Goal: Task Accomplishment & Management: Complete application form

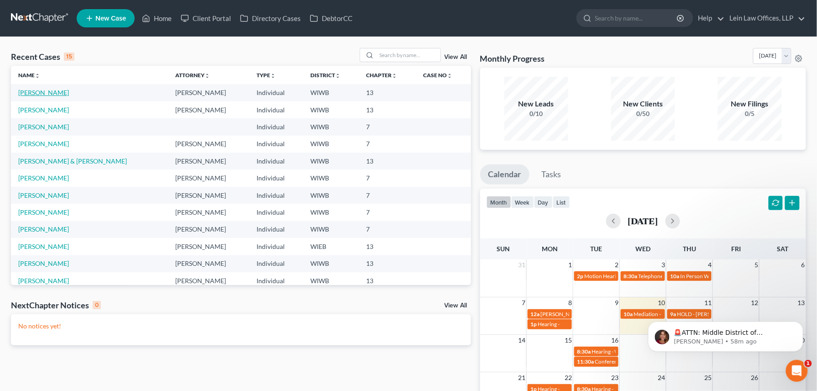
click at [40, 92] on link "[PERSON_NAME]" at bounding box center [43, 93] width 51 height 8
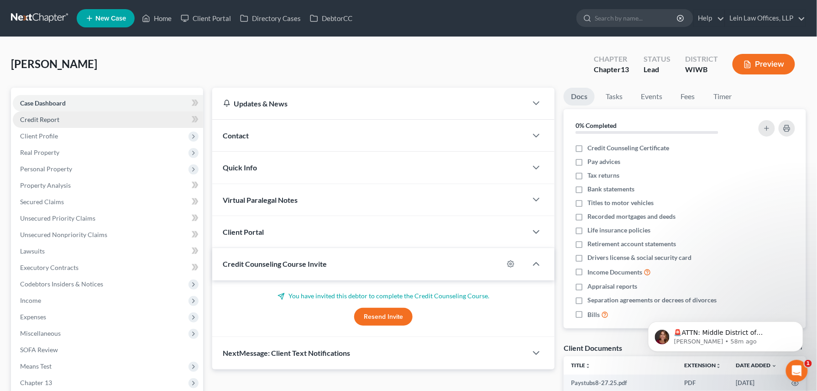
click at [37, 119] on span "Credit Report" at bounding box center [39, 119] width 39 height 8
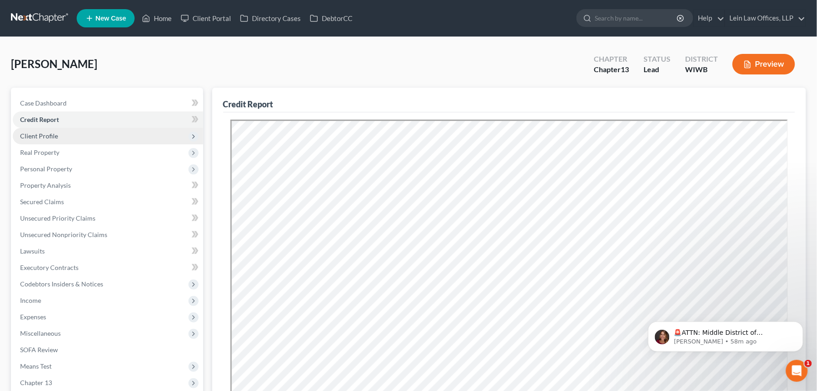
click at [39, 135] on span "Client Profile" at bounding box center [39, 136] width 38 height 8
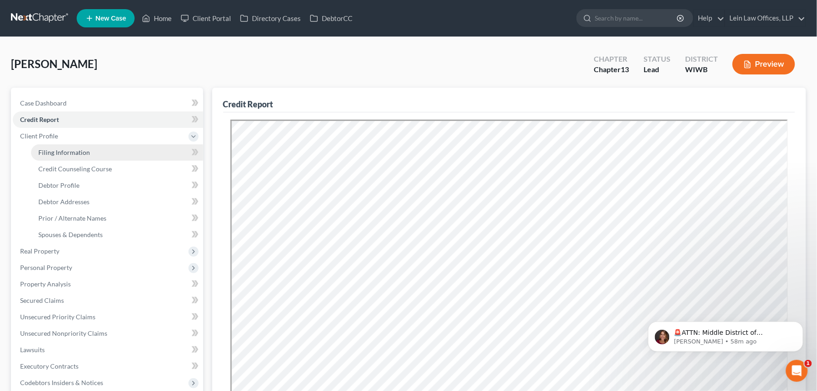
click at [49, 153] on span "Filing Information" at bounding box center [64, 152] width 52 height 8
select select "1"
select select "0"
select select "3"
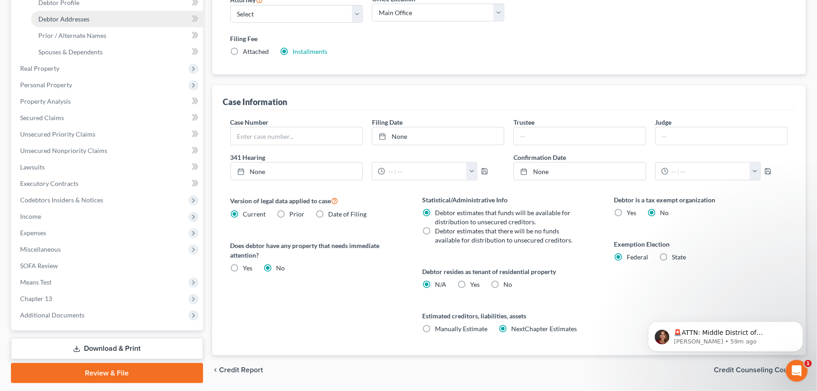
scroll to position [121, 0]
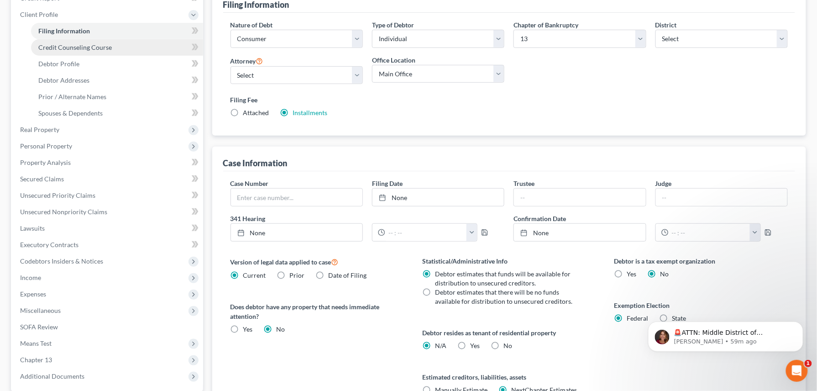
click at [64, 47] on span "Credit Counseling Course" at bounding box center [74, 47] width 73 height 8
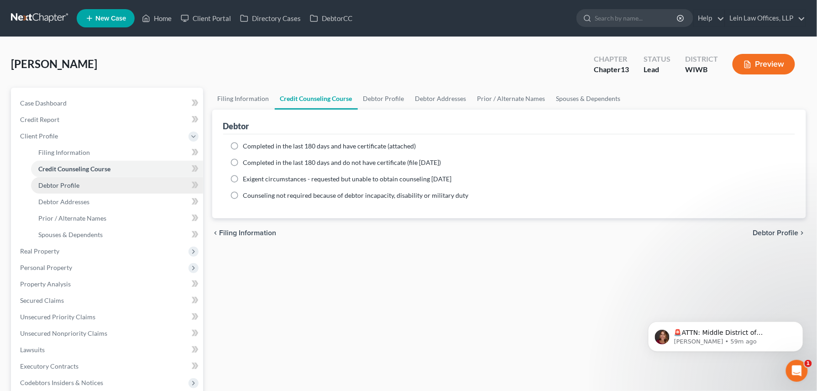
click at [57, 185] on span "Debtor Profile" at bounding box center [58, 185] width 41 height 8
select select "0"
select select "1"
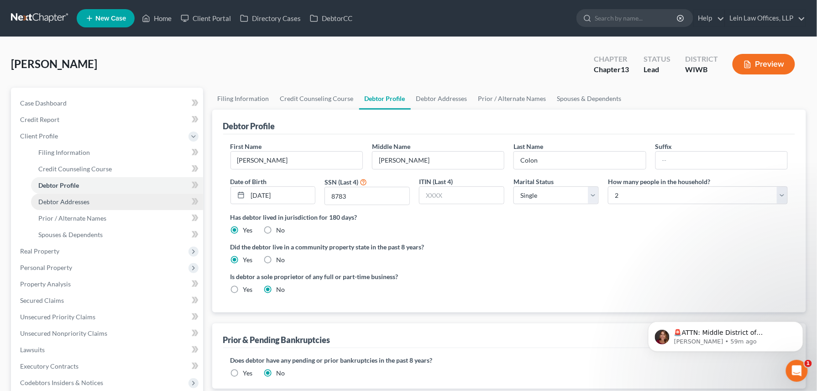
click at [69, 202] on span "Debtor Addresses" at bounding box center [63, 202] width 51 height 8
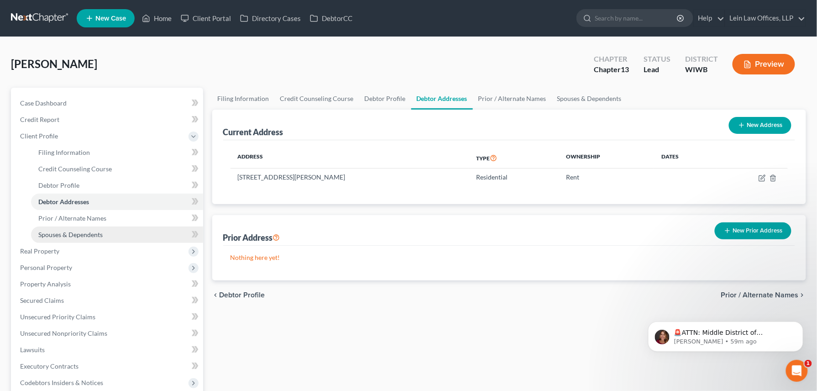
click at [68, 227] on link "Spouses & Dependents" at bounding box center [117, 234] width 172 height 16
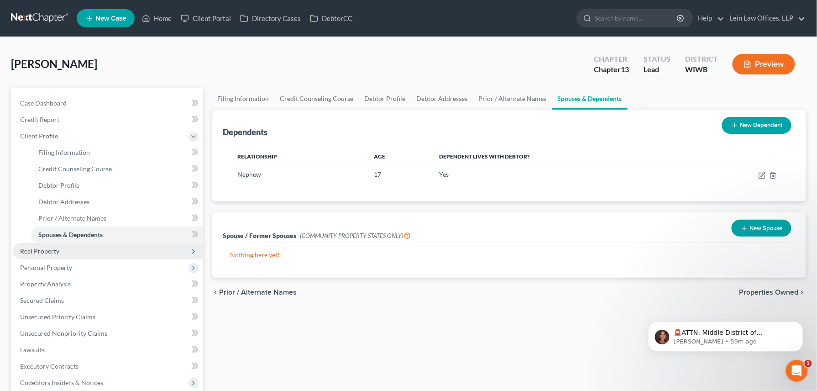
click at [44, 253] on span "Real Property" at bounding box center [39, 251] width 39 height 8
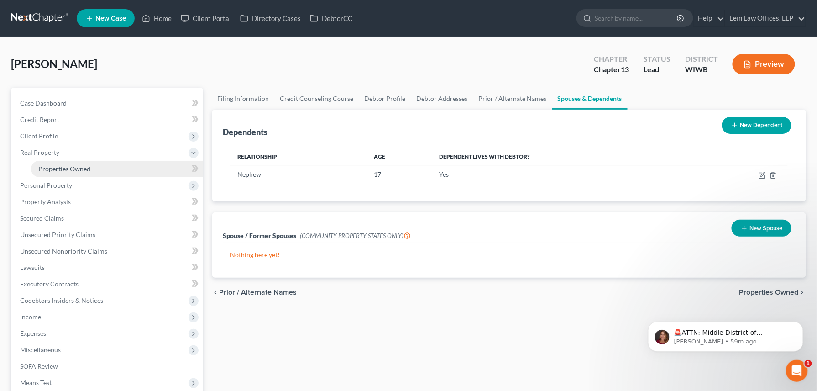
click at [64, 167] on span "Properties Owned" at bounding box center [64, 169] width 52 height 8
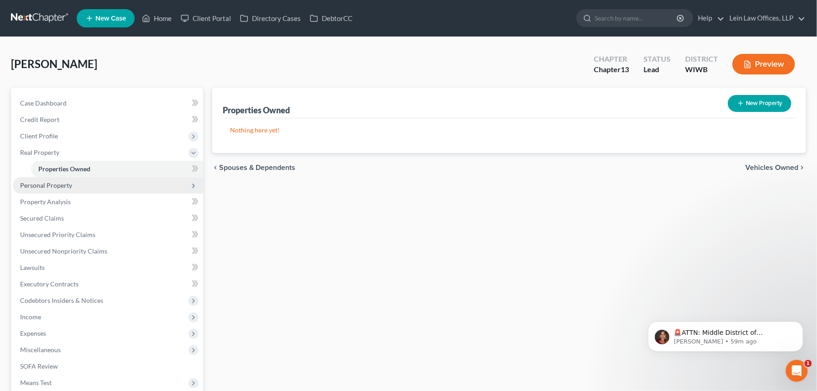
click at [55, 187] on span "Personal Property" at bounding box center [46, 185] width 52 height 8
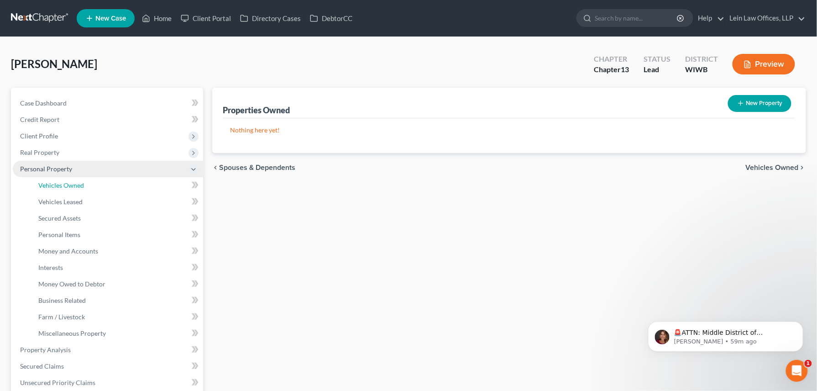
click at [55, 187] on span "Vehicles Owned" at bounding box center [61, 185] width 46 height 8
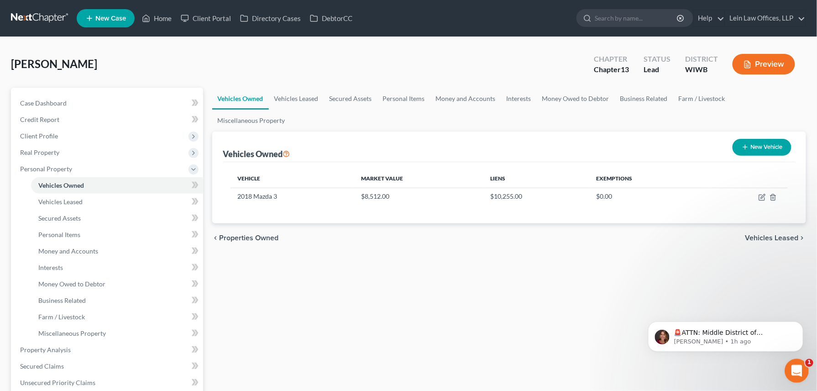
click at [791, 365] on icon "Open Intercom Messenger" at bounding box center [795, 369] width 15 height 15
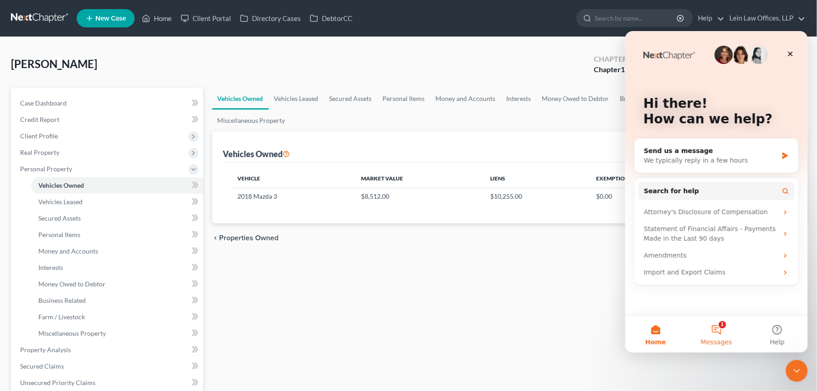
click at [720, 330] on button "1 Messages" at bounding box center [715, 333] width 61 height 37
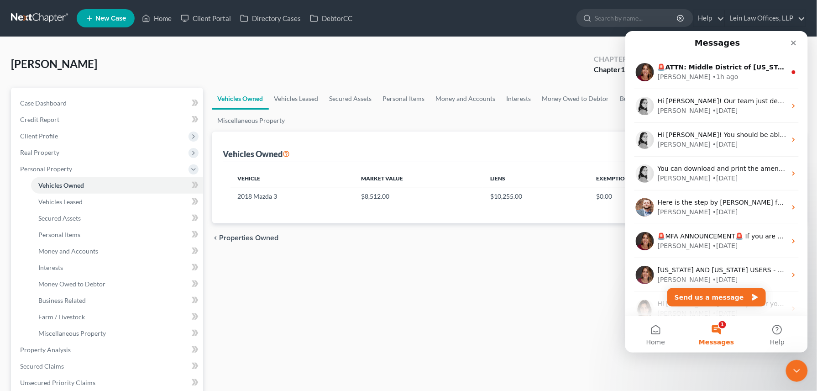
click at [717, 328] on button "1 Messages" at bounding box center [715, 333] width 61 height 37
click at [653, 335] on button "Home" at bounding box center [655, 333] width 61 height 37
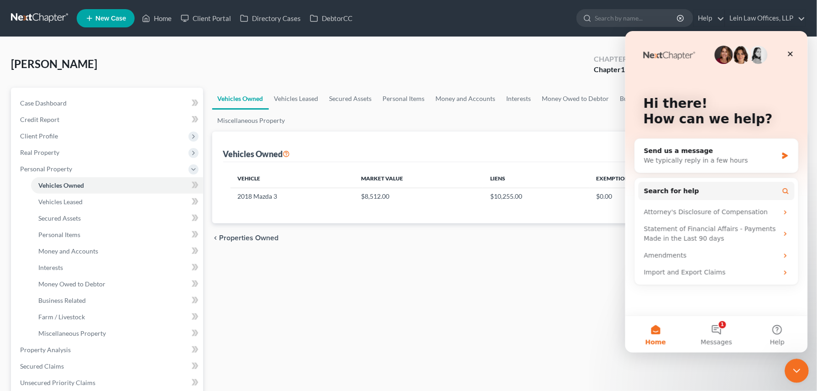
click at [793, 366] on icon "Close Intercom Messenger" at bounding box center [795, 369] width 11 height 11
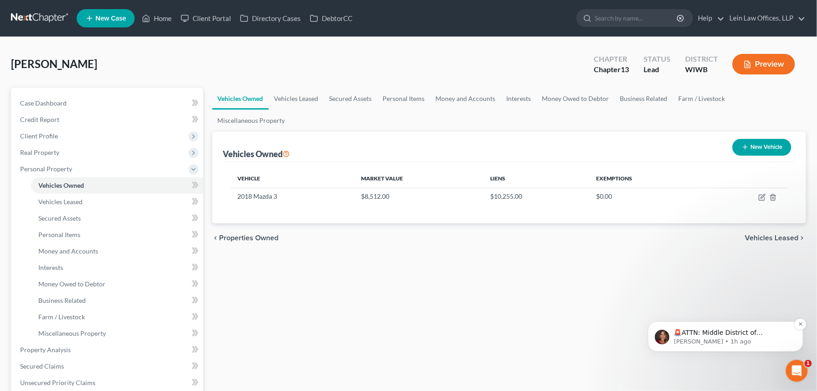
click at [734, 340] on p "[PERSON_NAME] • 1h ago" at bounding box center [733, 341] width 118 height 8
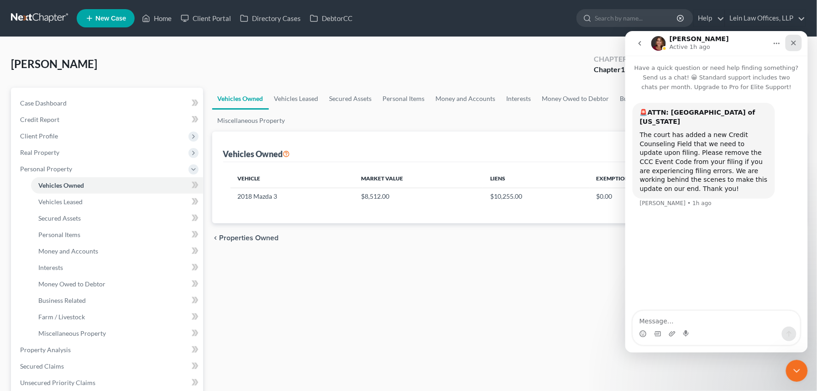
click at [792, 39] on icon "Close" at bounding box center [793, 42] width 7 height 7
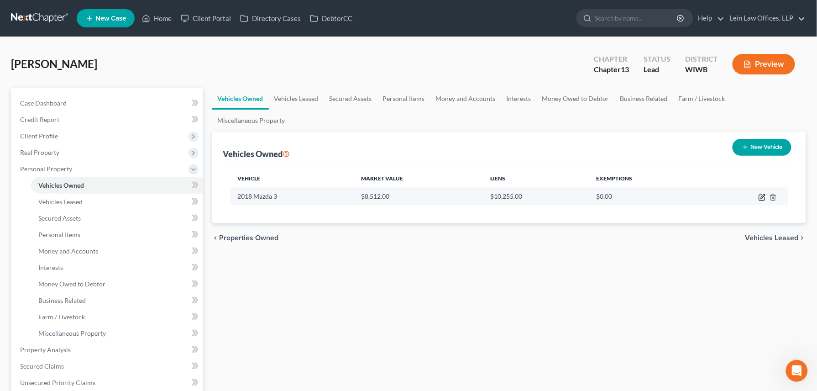
click at [764, 194] on icon "button" at bounding box center [761, 197] width 7 height 7
select select "0"
select select "8"
select select "2"
select select "0"
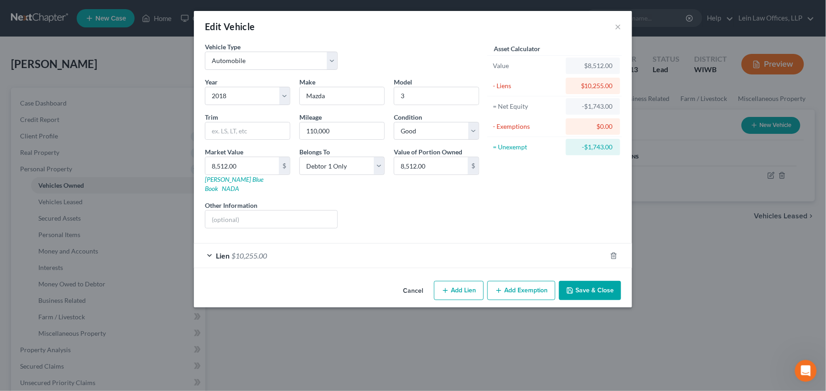
click at [594, 285] on button "Save & Close" at bounding box center [590, 290] width 62 height 19
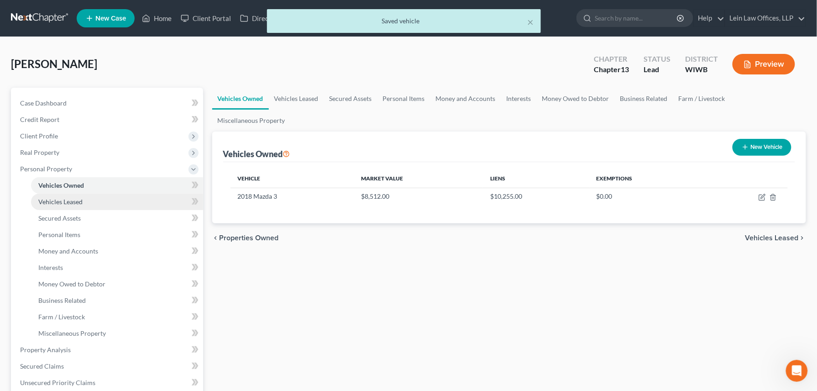
click at [68, 202] on span "Vehicles Leased" at bounding box center [60, 202] width 44 height 8
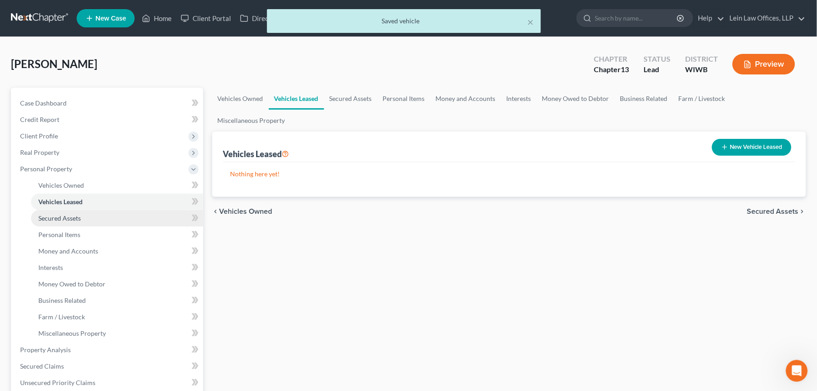
click at [68, 218] on span "Secured Assets" at bounding box center [59, 218] width 42 height 8
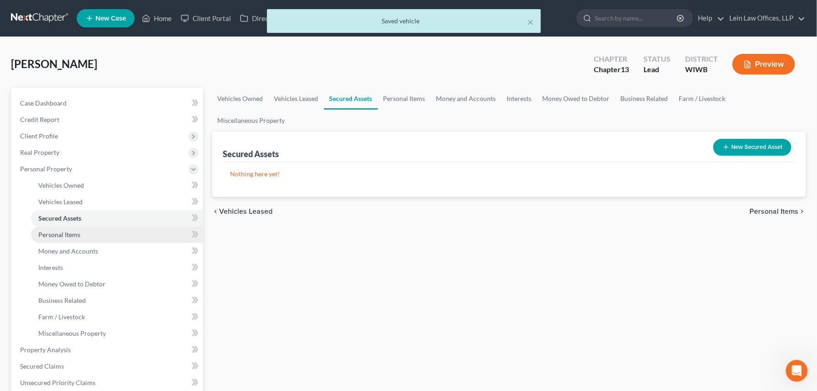
click at [67, 230] on span "Personal Items" at bounding box center [59, 234] width 42 height 8
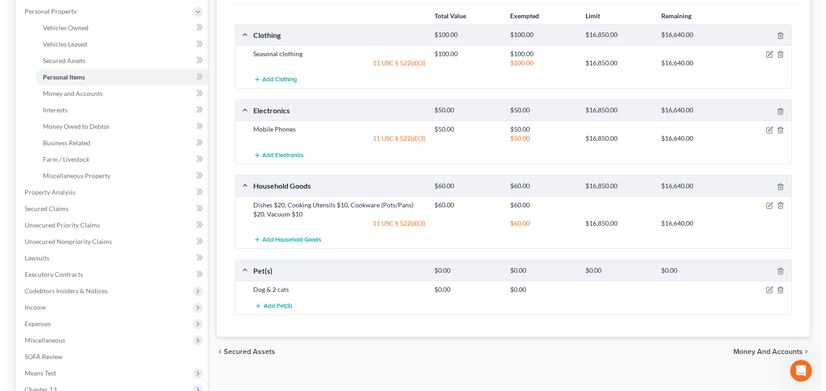
scroll to position [183, 0]
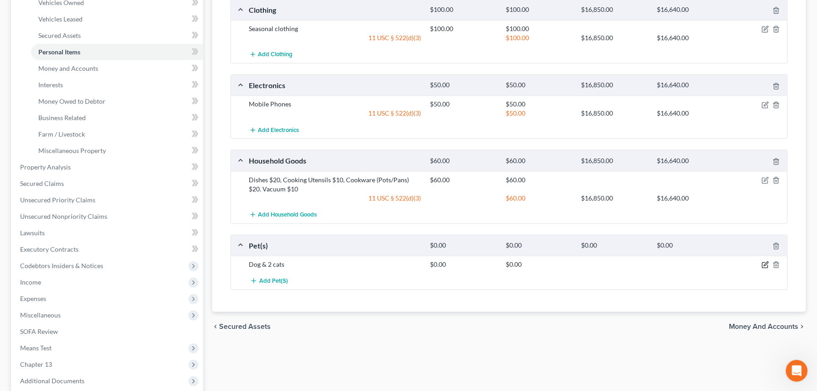
click at [764, 261] on icon "button" at bounding box center [765, 264] width 7 height 7
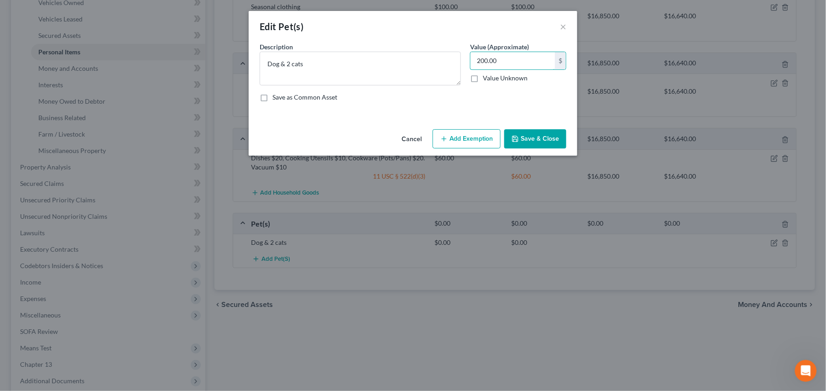
drag, startPoint x: 501, startPoint y: 61, endPoint x: 468, endPoint y: 61, distance: 32.9
click at [468, 61] on div "Value (Approximate) 200.00 $ Value Unknown Balance Undetermined 200.00 $ Value …" at bounding box center [518, 63] width 105 height 43
type input "300.00"
click at [470, 139] on button "Add Exemption" at bounding box center [467, 138] width 68 height 19
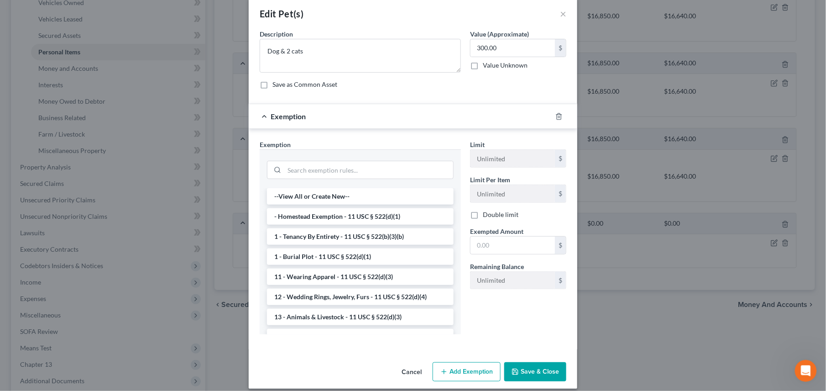
scroll to position [22, 0]
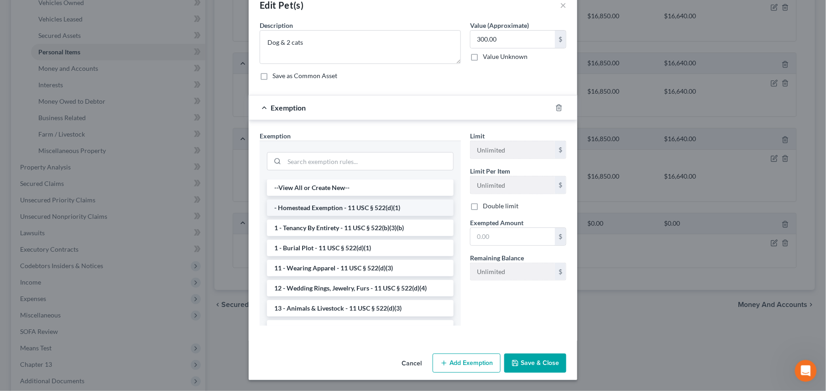
click at [327, 209] on li "- Homestead Exemption - 11 USC § 522(d)(1)" at bounding box center [360, 207] width 187 height 16
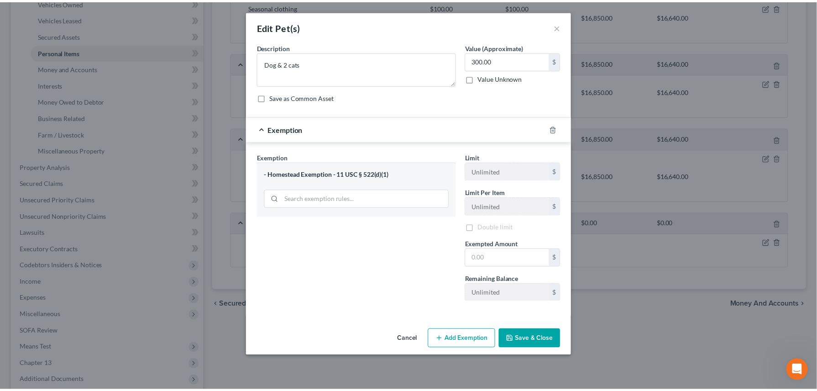
scroll to position [0, 0]
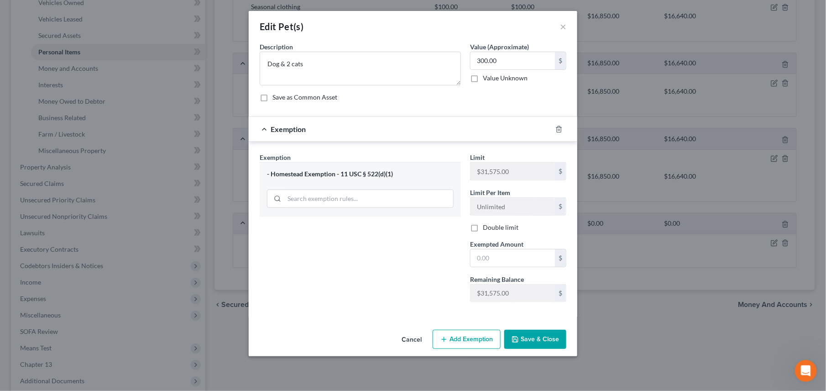
click at [525, 344] on button "Save & Close" at bounding box center [535, 339] width 62 height 19
drag, startPoint x: 495, startPoint y: 256, endPoint x: 471, endPoint y: 261, distance: 24.4
click at [476, 260] on input "text" at bounding box center [513, 257] width 84 height 17
type input "300.00"
click at [546, 349] on button "Save & Close" at bounding box center [535, 339] width 62 height 19
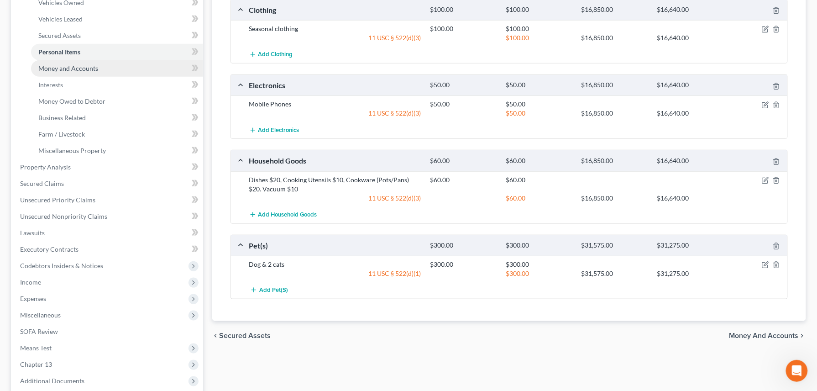
click at [68, 68] on span "Money and Accounts" at bounding box center [68, 68] width 60 height 8
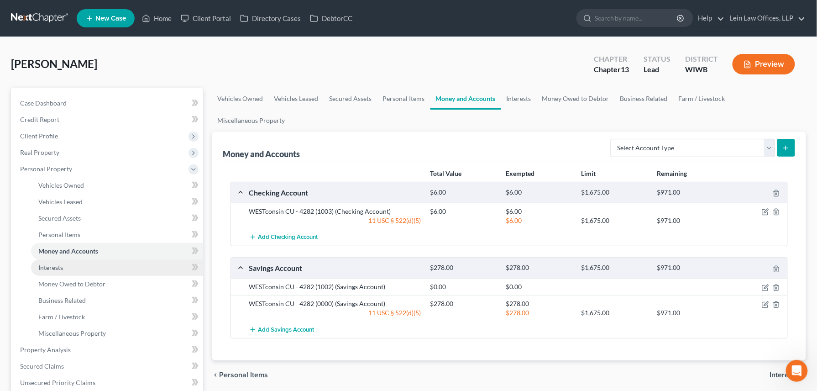
click at [67, 267] on link "Interests" at bounding box center [117, 267] width 172 height 16
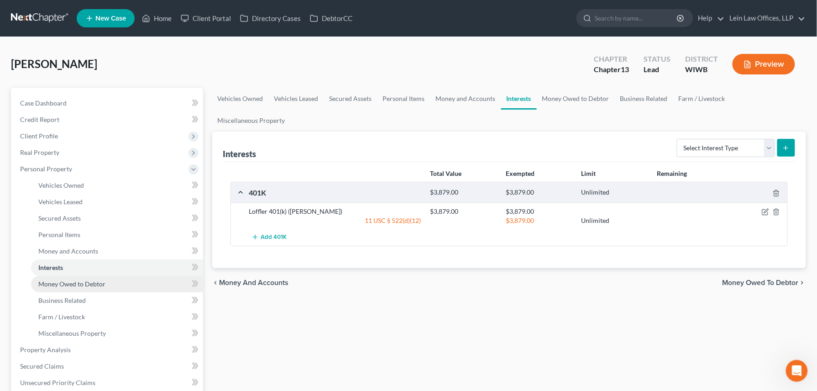
click at [64, 283] on span "Money Owed to Debtor" at bounding box center [71, 284] width 67 height 8
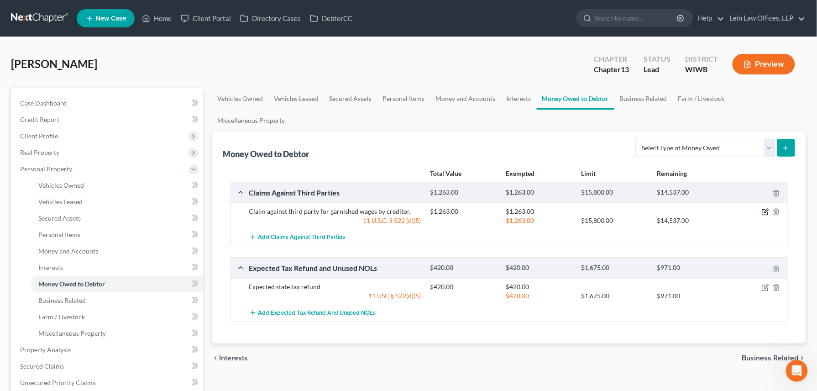
click at [767, 208] on icon "button" at bounding box center [765, 211] width 7 height 7
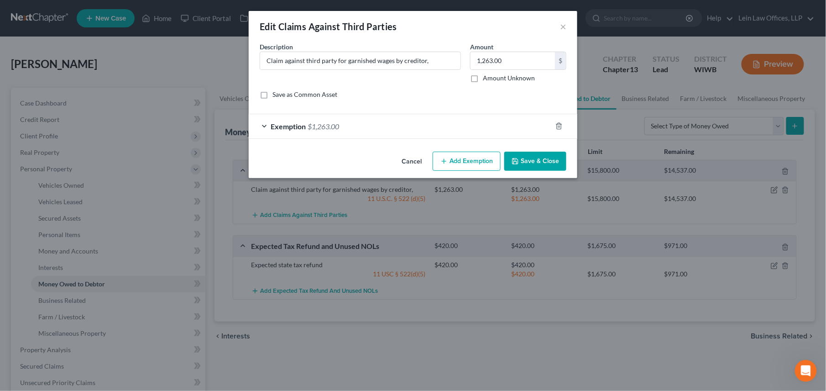
click at [411, 161] on button "Cancel" at bounding box center [411, 161] width 35 height 18
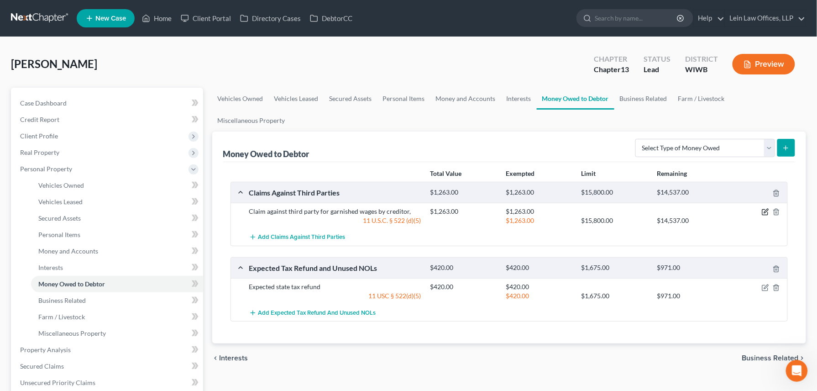
click at [767, 208] on icon "button" at bounding box center [765, 211] width 7 height 7
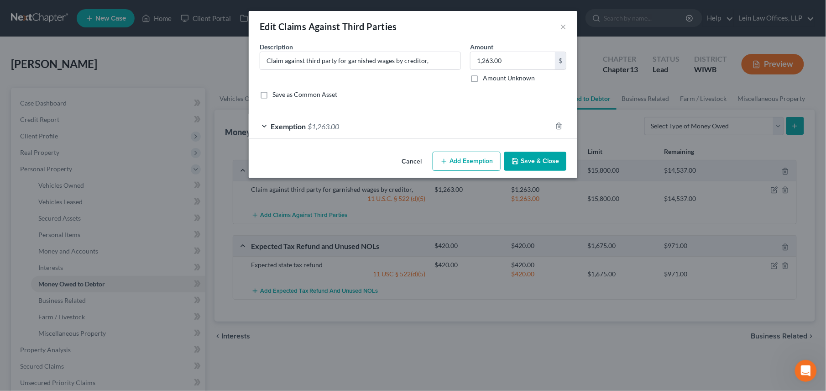
click at [417, 162] on button "Cancel" at bounding box center [411, 161] width 35 height 18
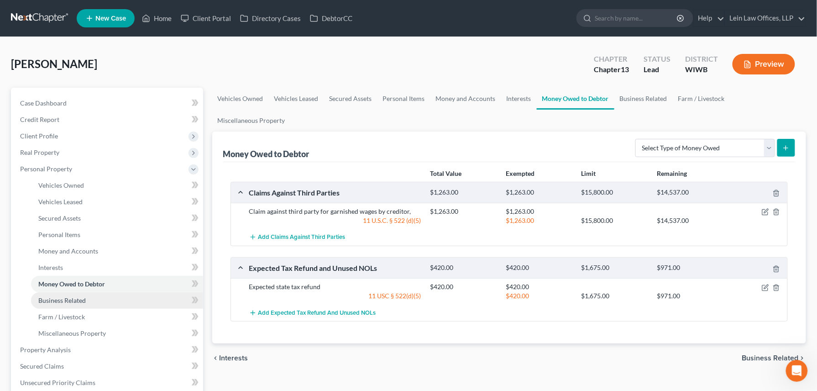
click at [59, 300] on span "Business Related" at bounding box center [61, 300] width 47 height 8
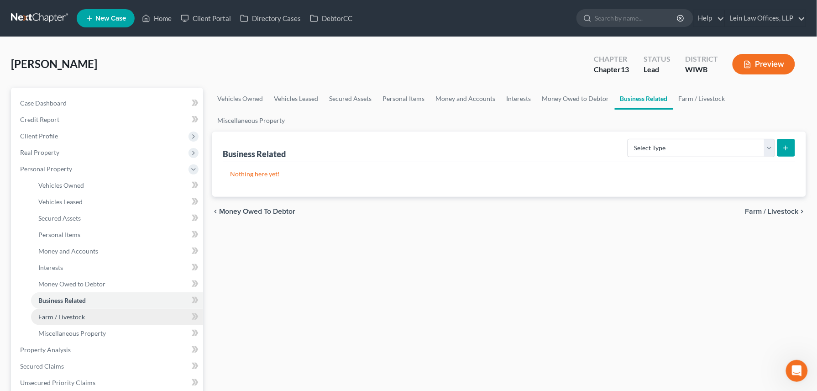
click at [59, 313] on span "Farm / Livestock" at bounding box center [61, 317] width 47 height 8
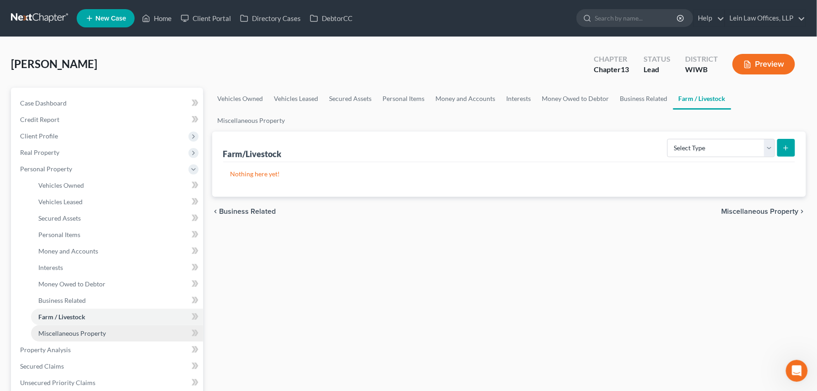
click at [61, 332] on span "Miscellaneous Property" at bounding box center [72, 333] width 68 height 8
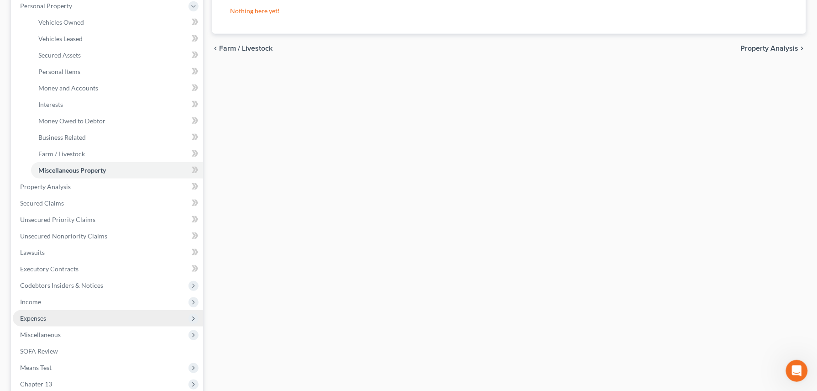
scroll to position [183, 0]
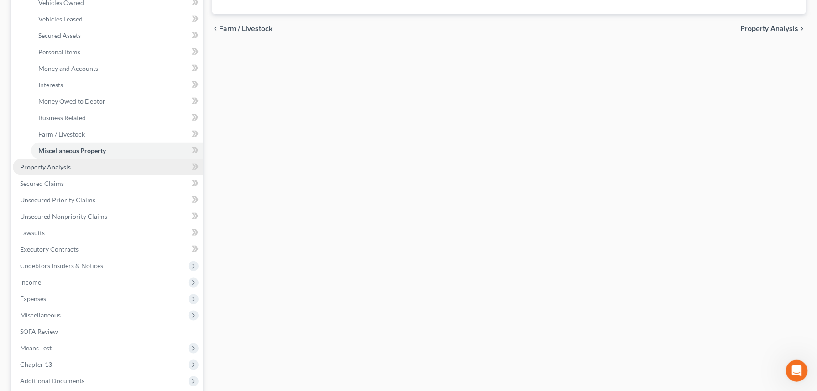
click at [55, 167] on span "Property Analysis" at bounding box center [45, 167] width 51 height 8
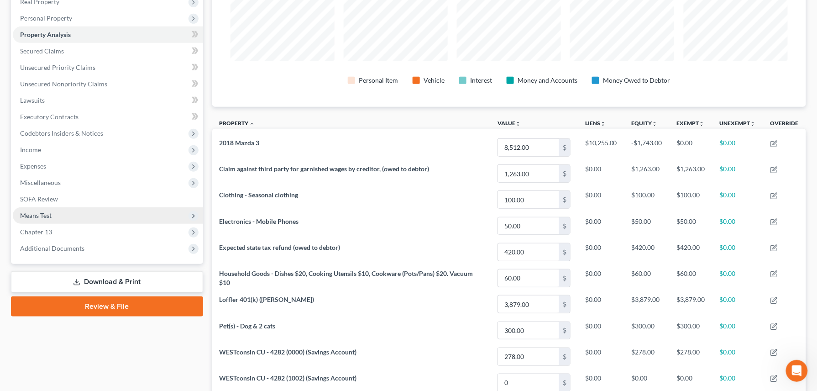
scroll to position [152, 0]
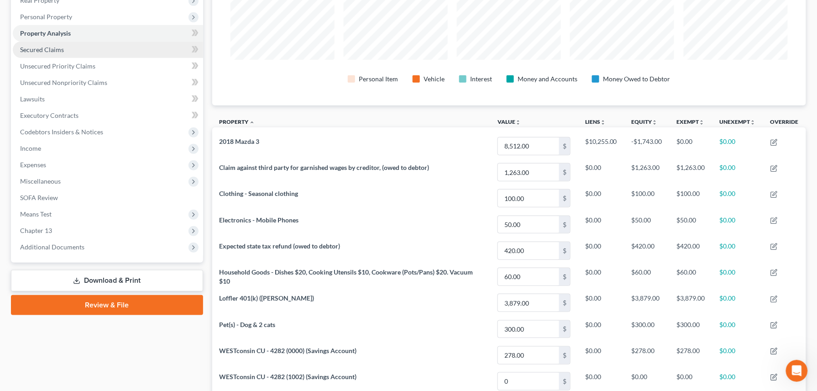
click at [43, 47] on span "Secured Claims" at bounding box center [42, 50] width 44 height 8
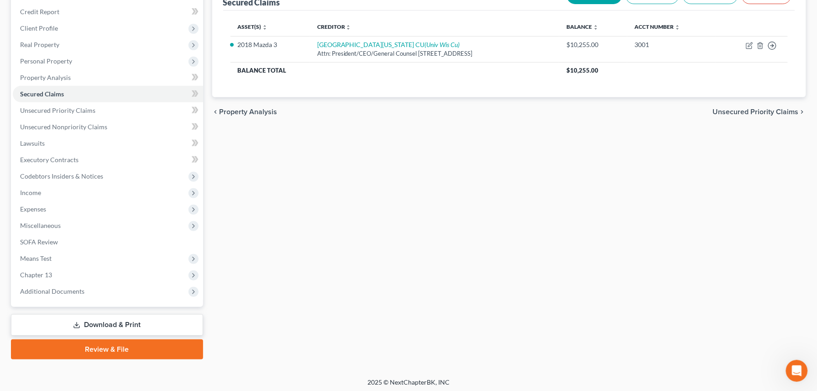
scroll to position [110, 0]
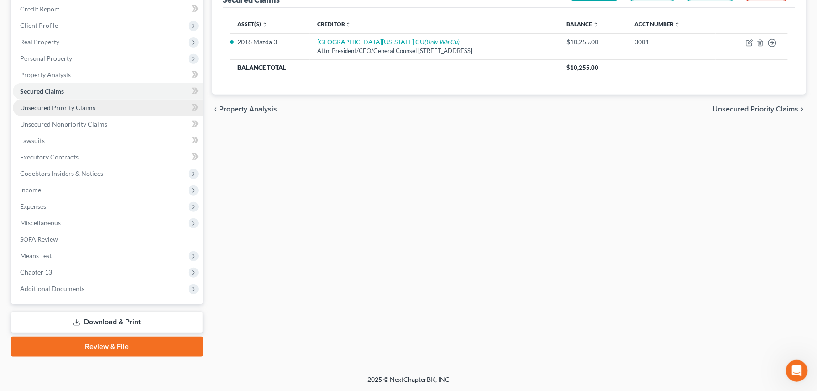
click at [31, 105] on span "Unsecured Priority Claims" at bounding box center [57, 108] width 75 height 8
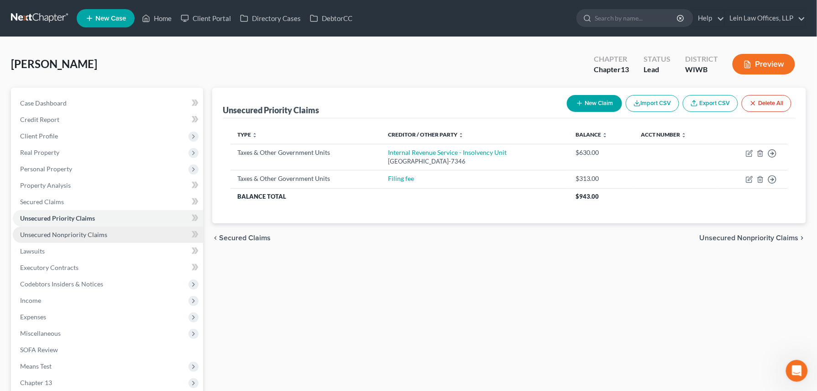
click at [59, 234] on span "Unsecured Nonpriority Claims" at bounding box center [63, 234] width 87 height 8
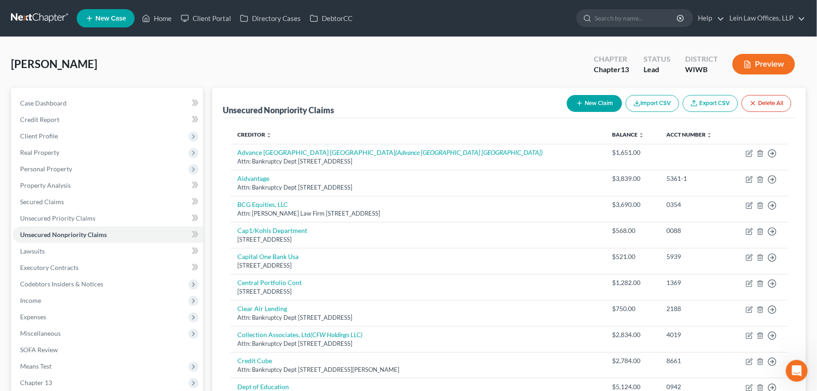
click at [587, 100] on button "New Claim" at bounding box center [594, 103] width 55 height 17
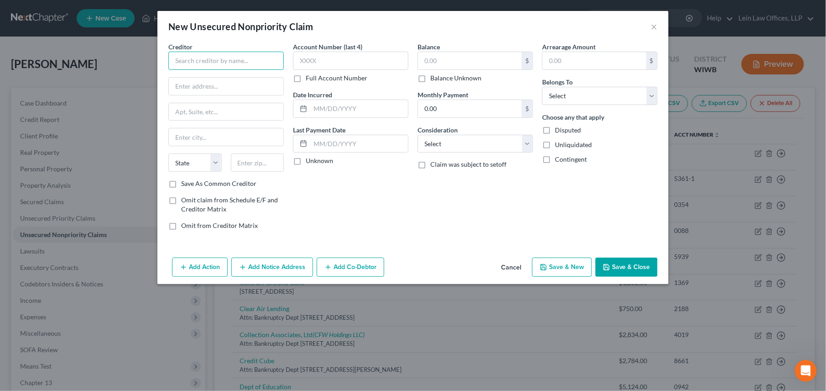
click at [190, 55] on input "text" at bounding box center [225, 61] width 115 height 18
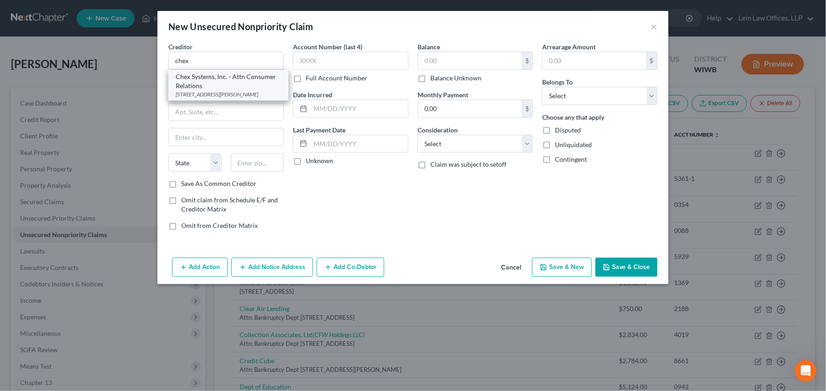
click at [199, 77] on div "Chex Systems, Inc. - Attn Consumer Relations" at bounding box center [228, 81] width 105 height 18
type input "Chex Systems, Inc. - Attn Consumer Relations"
type input "[STREET_ADDRESS][PERSON_NAME]"
type input "100"
type input "Woodbury"
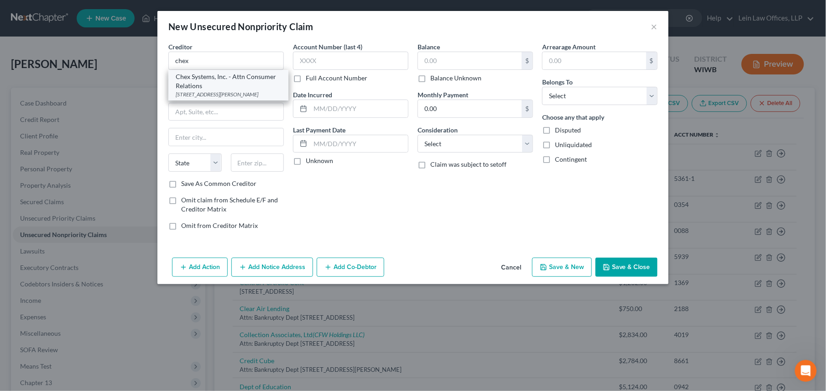
select select "24"
type input "55125"
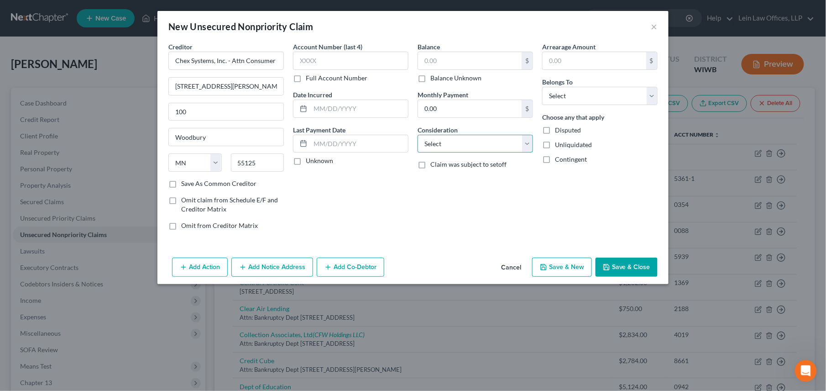
click at [525, 146] on select "Select Cable / Satellite Services Collection Agency Credit Card Debt Debt Couns…" at bounding box center [475, 144] width 115 height 18
click at [555, 132] on label "Disputed" at bounding box center [568, 130] width 26 height 9
click at [559, 131] on input "Disputed" at bounding box center [562, 129] width 6 height 6
checkbox input "true"
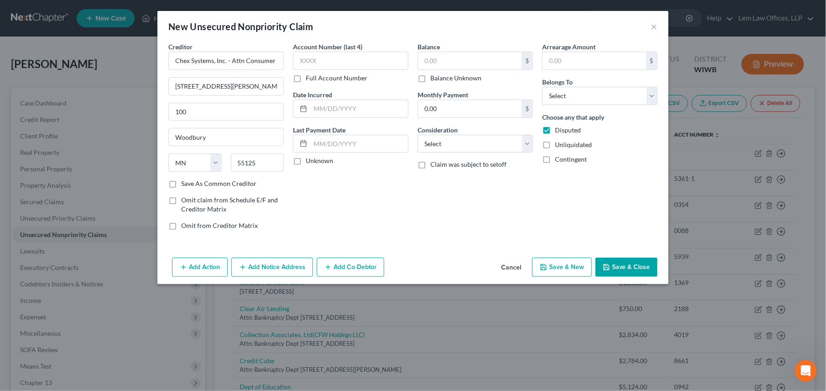
click at [613, 271] on button "Save & Close" at bounding box center [627, 266] width 62 height 19
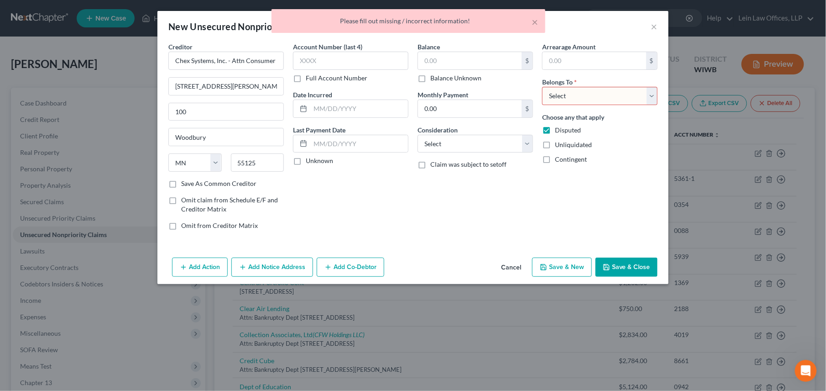
click at [651, 97] on select "Select Debtor 1 Only Debtor 2 Only Debtor 1 And Debtor 2 Only At Least One Of T…" at bounding box center [599, 96] width 115 height 18
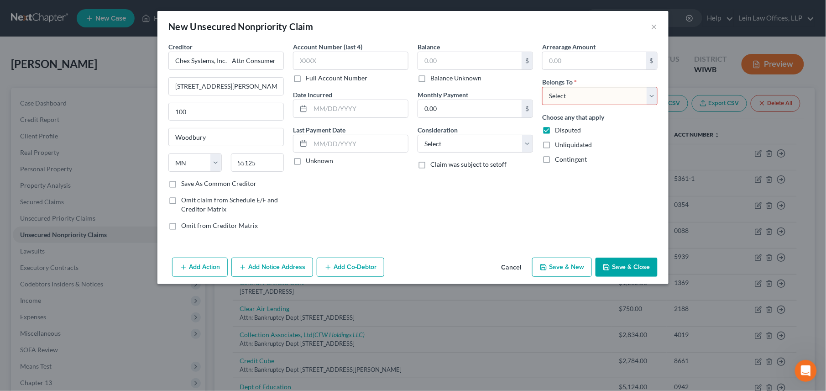
select select "0"
click at [542, 87] on select "Select Debtor 1 Only Debtor 2 Only Debtor 1 And Debtor 2 Only At Least One Of T…" at bounding box center [599, 96] width 115 height 18
click at [608, 272] on button "Save & Close" at bounding box center [627, 266] width 62 height 19
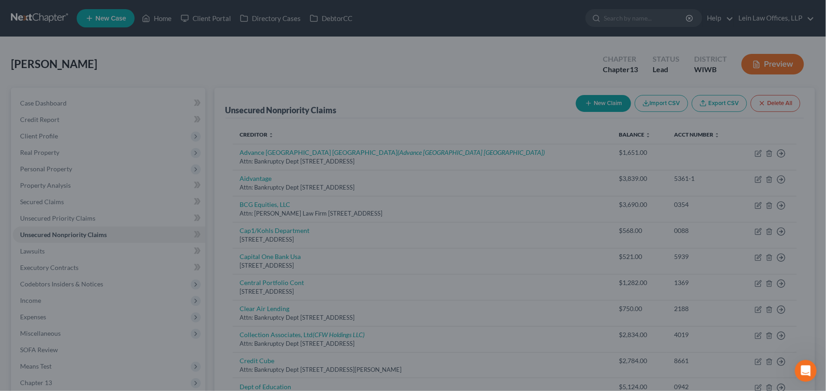
type input "0.00"
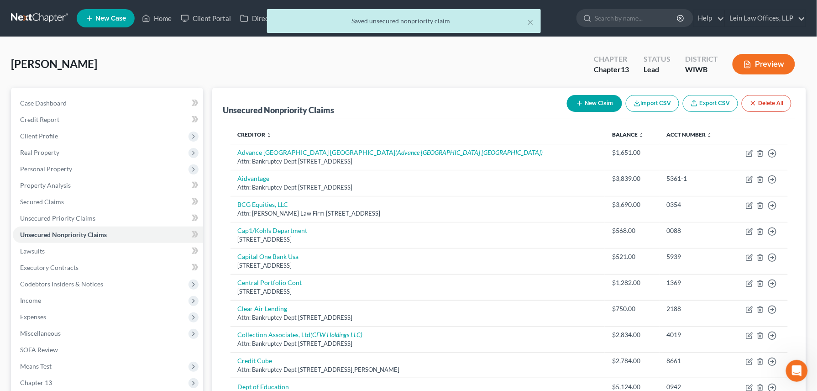
click at [590, 105] on button "New Claim" at bounding box center [594, 103] width 55 height 17
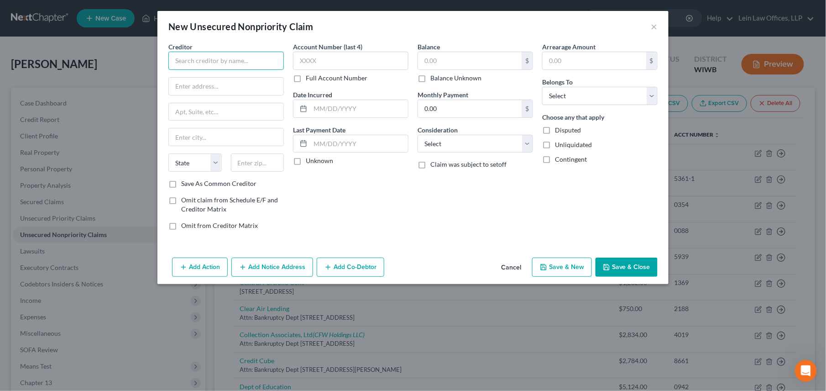
click at [220, 63] on input "text" at bounding box center [225, 61] width 115 height 18
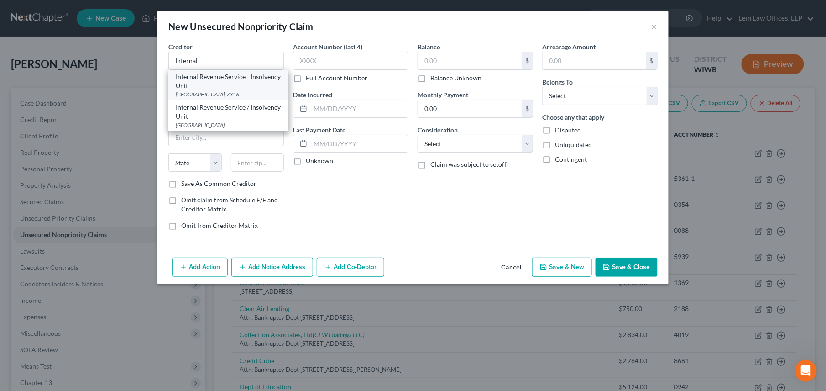
click at [193, 80] on div "Internal Revenue Service - Insolvency Unit" at bounding box center [228, 81] width 105 height 18
type input "Internal Revenue Service - Insolvency Unit"
type input "PO Box 7346"
type input "[GEOGRAPHIC_DATA]"
select select "39"
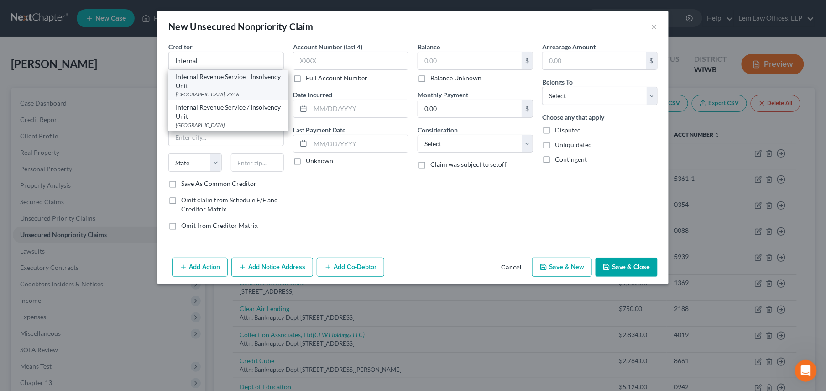
type input "19101-7346"
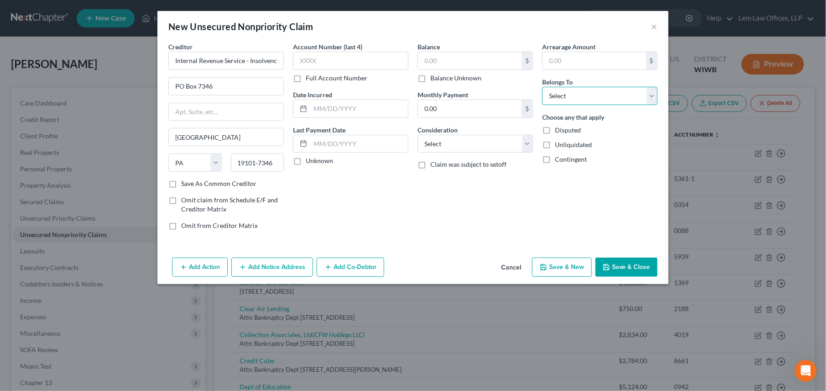
drag, startPoint x: 649, startPoint y: 97, endPoint x: 645, endPoint y: 100, distance: 4.9
click at [649, 97] on select "Select Debtor 1 Only Debtor 2 Only Debtor 1 And Debtor 2 Only At Least One Of T…" at bounding box center [599, 96] width 115 height 18
select select "0"
click at [542, 87] on select "Select Debtor 1 Only Debtor 2 Only Debtor 1 And Debtor 2 Only At Least One Of T…" at bounding box center [599, 96] width 115 height 18
click at [614, 270] on button "Save & Close" at bounding box center [627, 266] width 62 height 19
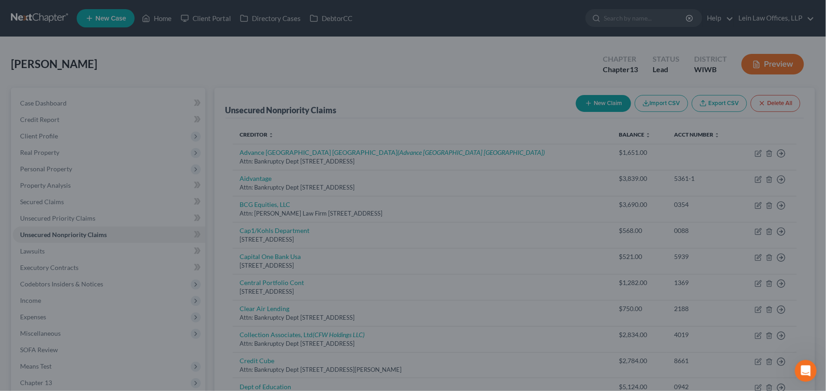
type input "0.00"
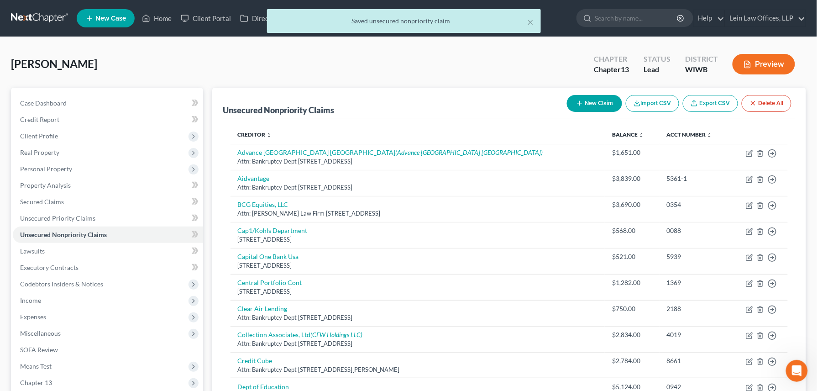
click at [589, 104] on button "New Claim" at bounding box center [594, 103] width 55 height 17
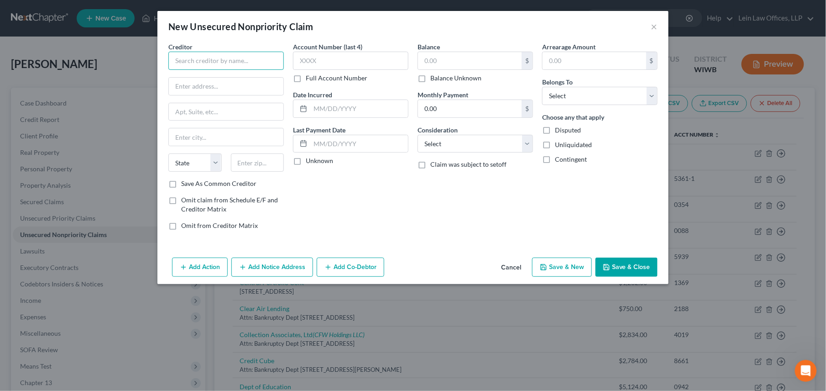
click at [215, 57] on input "text" at bounding box center [225, 61] width 115 height 18
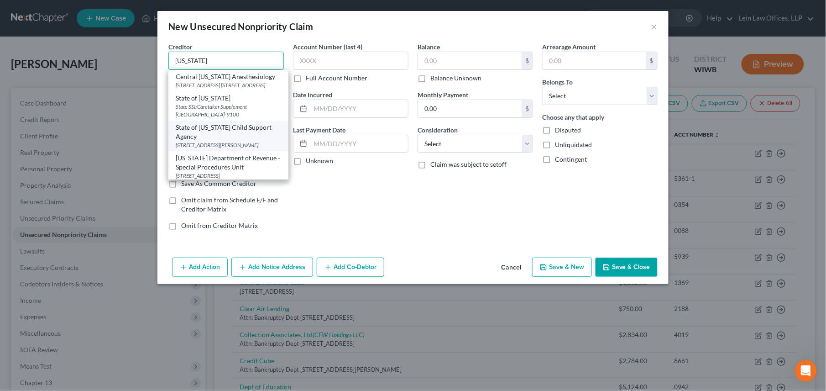
scroll to position [48, 0]
click at [209, 136] on div "[US_STATE] Department of Revenue - Special Procedures Unit" at bounding box center [228, 129] width 105 height 18
type input "[US_STATE] Department of Revenue - Special Procedures Unit"
type input "PO Box 8901"
type input "[GEOGRAPHIC_DATA]"
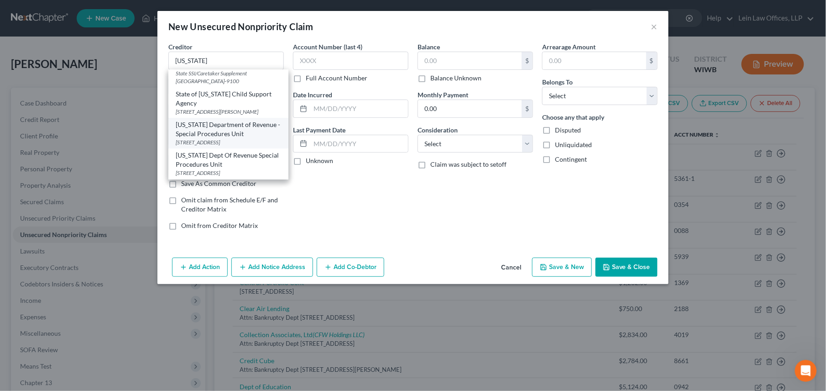
select select "52"
type input "53708-8901"
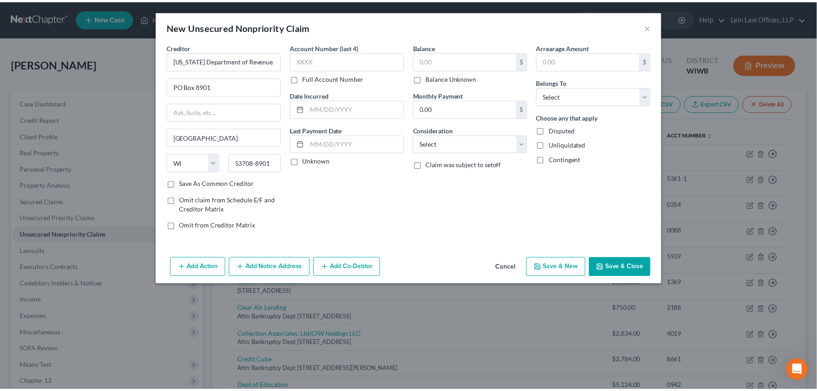
scroll to position [0, 0]
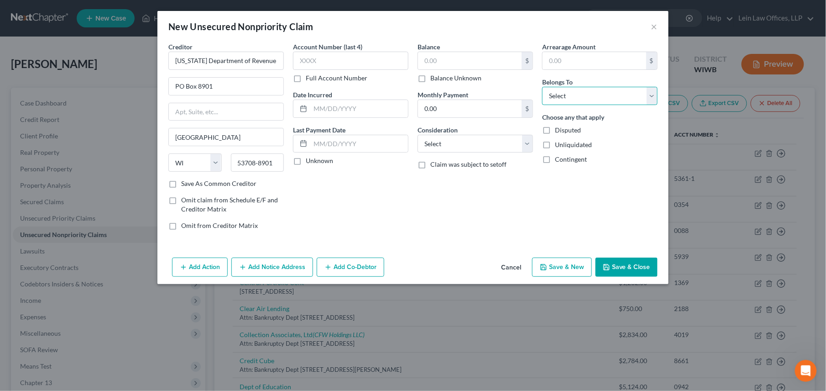
drag, startPoint x: 654, startPoint y: 98, endPoint x: 645, endPoint y: 106, distance: 12.6
click at [654, 98] on select "Select Debtor 1 Only Debtor 2 Only Debtor 1 And Debtor 2 Only At Least One Of T…" at bounding box center [599, 96] width 115 height 18
select select "0"
click at [542, 87] on select "Select Debtor 1 Only Debtor 2 Only Debtor 1 And Debtor 2 Only At Least One Of T…" at bounding box center [599, 96] width 115 height 18
click at [604, 269] on icon "button" at bounding box center [606, 266] width 7 height 7
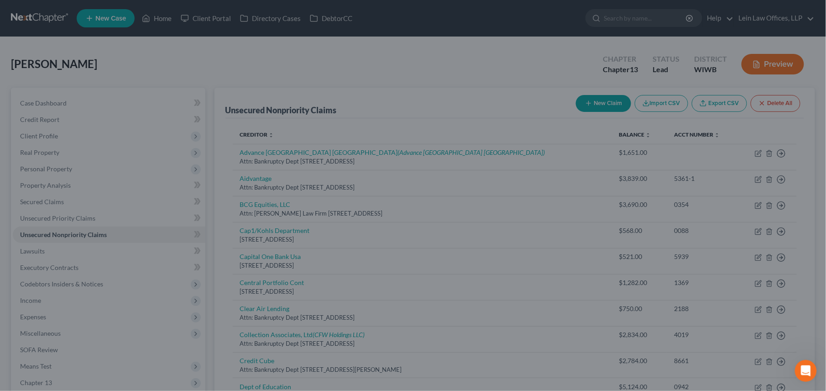
type input "0.00"
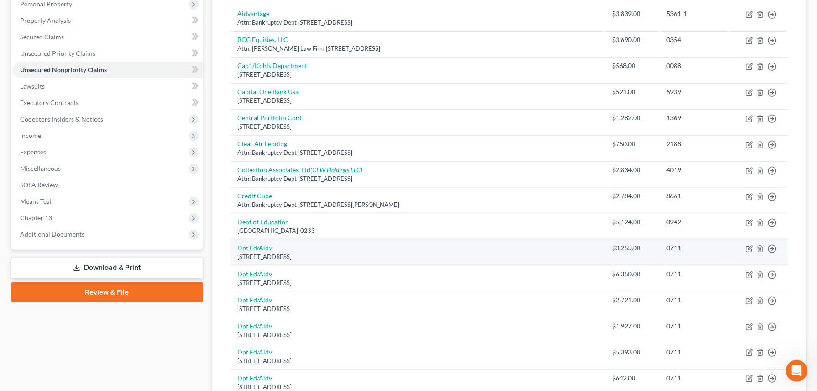
scroll to position [183, 0]
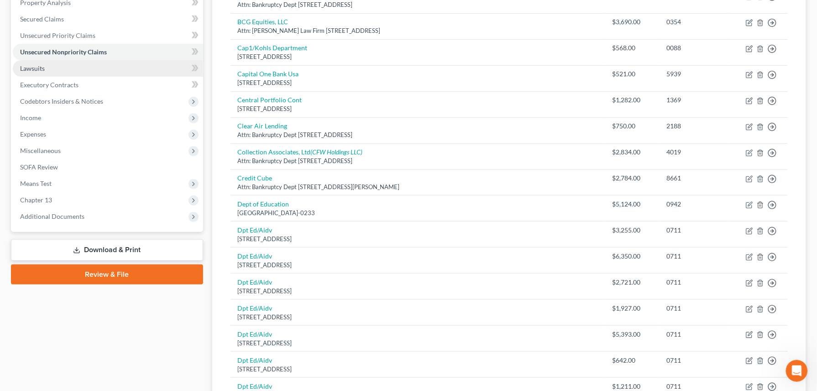
click at [43, 67] on span "Lawsuits" at bounding box center [32, 68] width 25 height 8
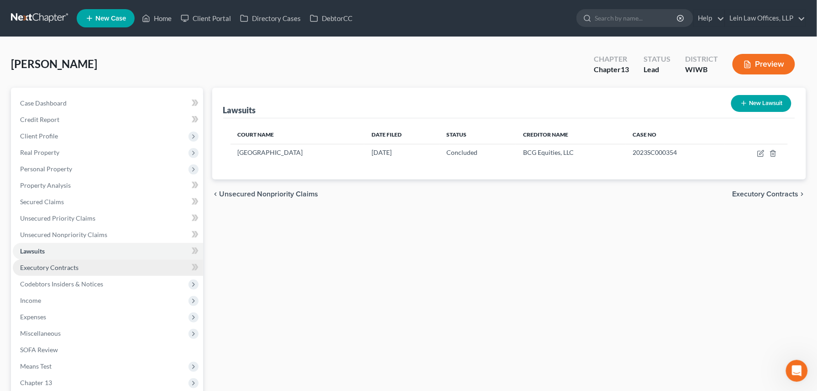
click at [57, 268] on span "Executory Contracts" at bounding box center [49, 267] width 58 height 8
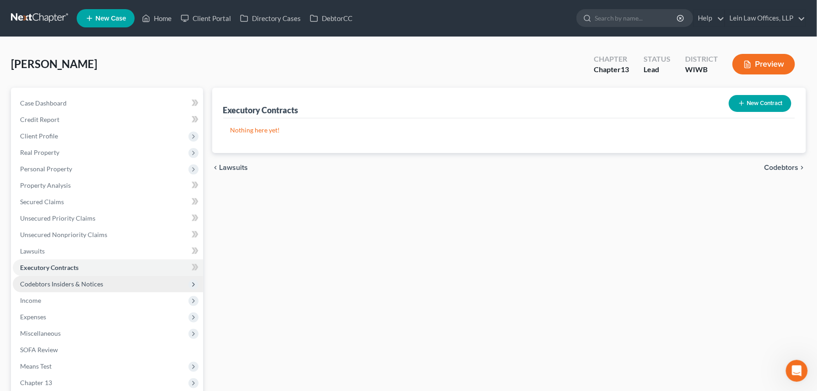
click at [61, 285] on span "Codebtors Insiders & Notices" at bounding box center [61, 284] width 83 height 8
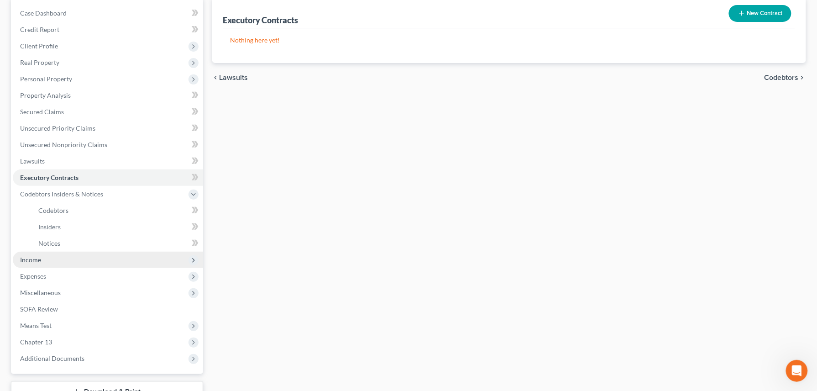
scroll to position [121, 0]
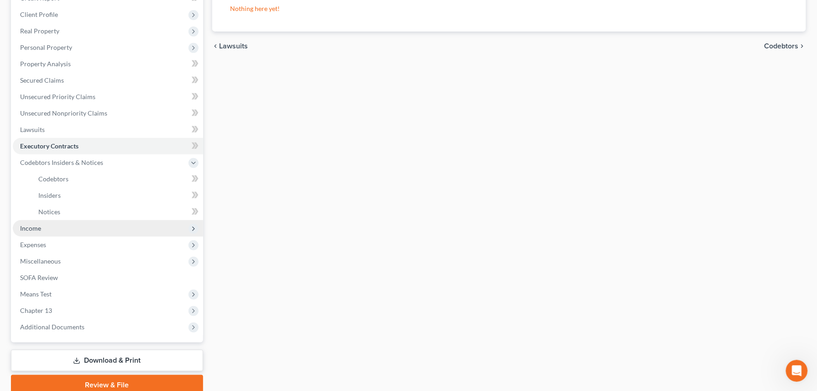
click at [35, 229] on span "Income" at bounding box center [30, 228] width 21 height 8
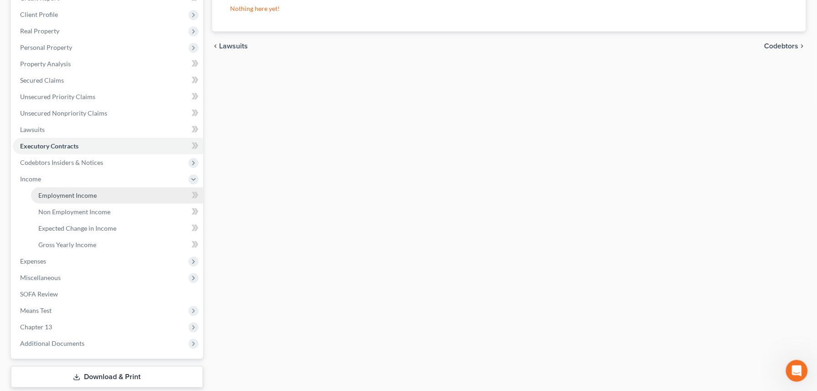
click at [67, 193] on span "Employment Income" at bounding box center [67, 195] width 58 height 8
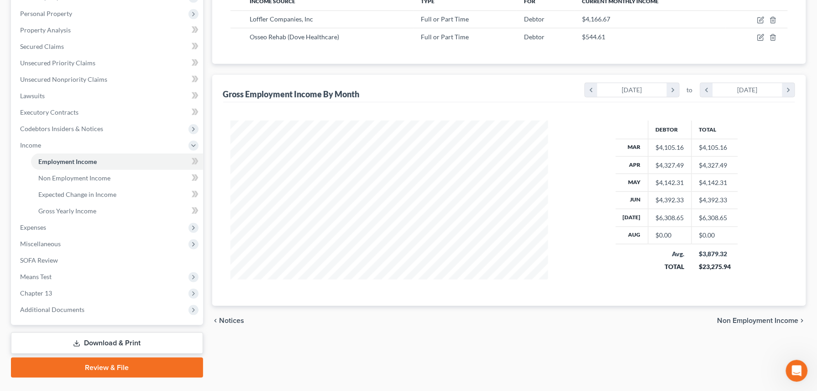
scroll to position [176, 0]
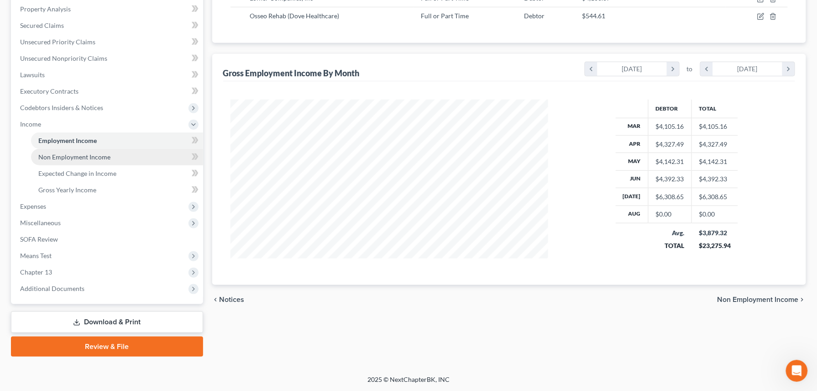
click at [61, 157] on span "Non Employment Income" at bounding box center [74, 157] width 72 height 8
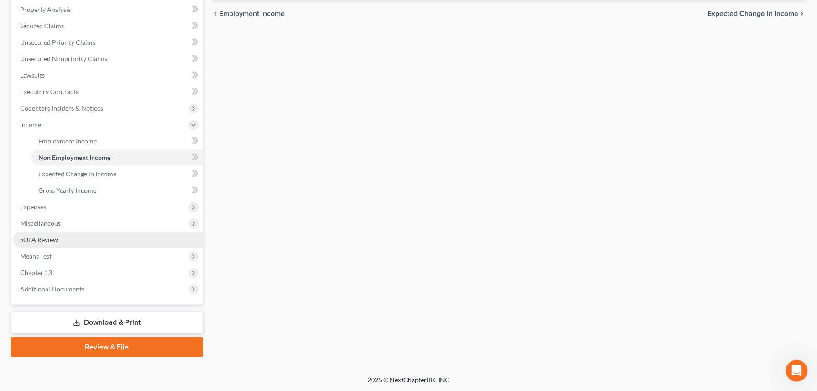
scroll to position [176, 0]
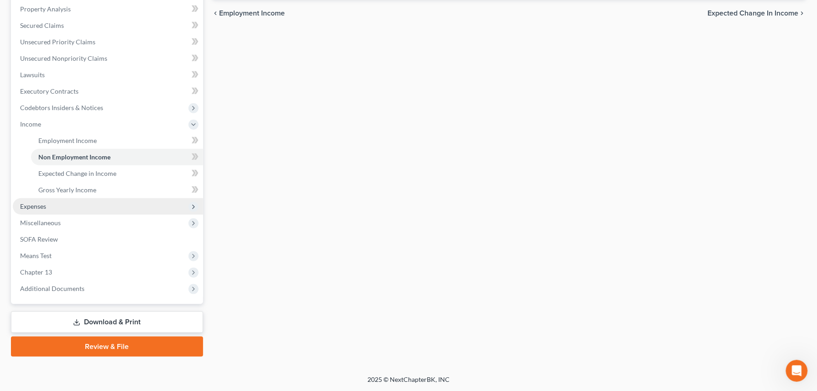
click at [30, 205] on span "Expenses" at bounding box center [33, 206] width 26 height 8
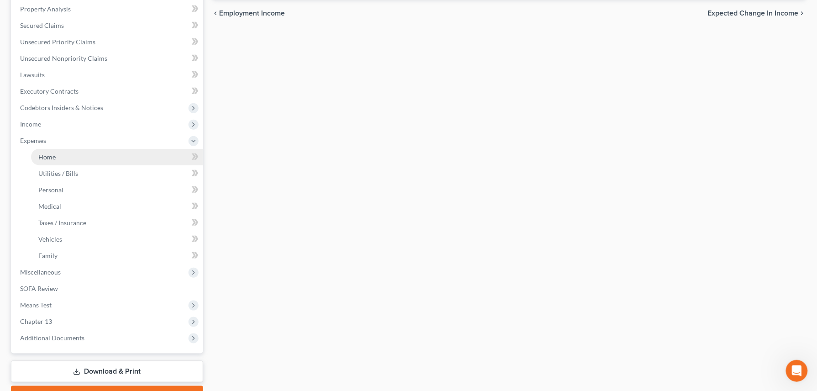
click at [48, 156] on span "Home" at bounding box center [46, 157] width 17 height 8
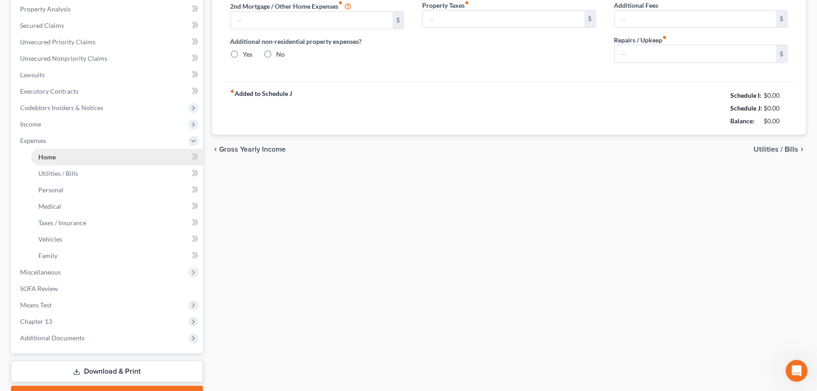
type input "850.00"
type input "0.00"
radio input "true"
type input "0.00"
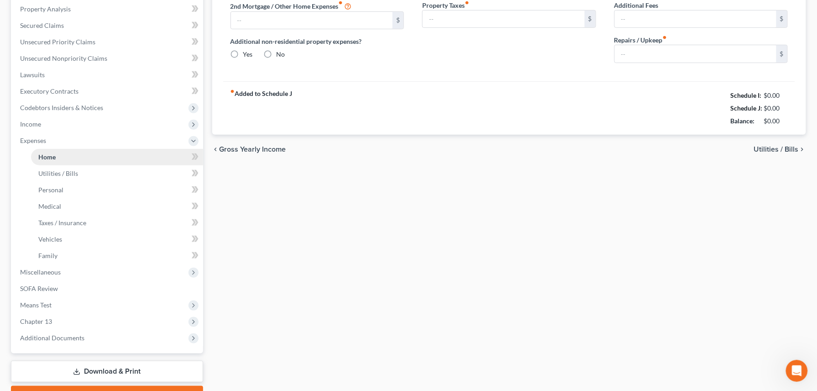
type input "0.00"
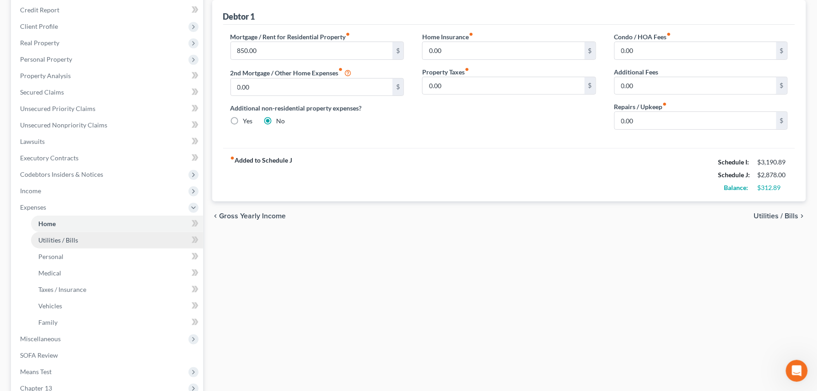
scroll to position [121, 0]
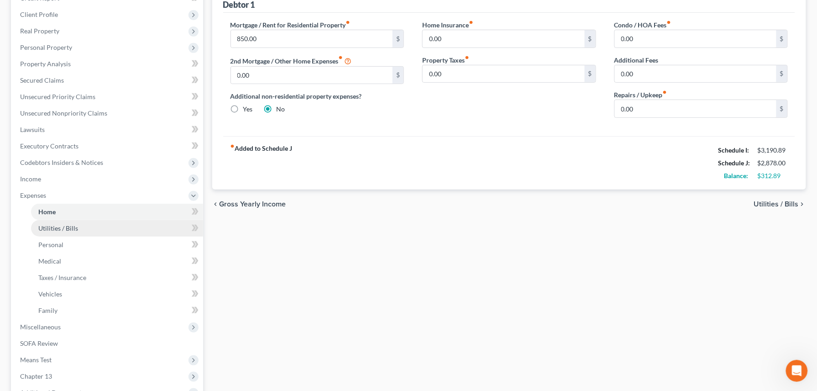
click at [63, 224] on span "Utilities / Bills" at bounding box center [58, 228] width 40 height 8
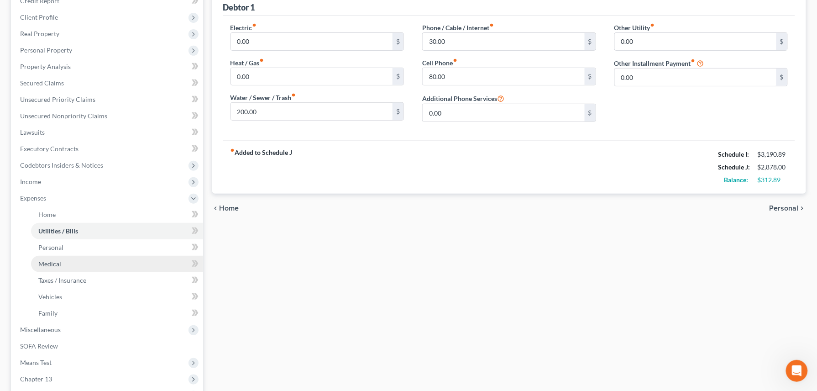
scroll to position [121, 0]
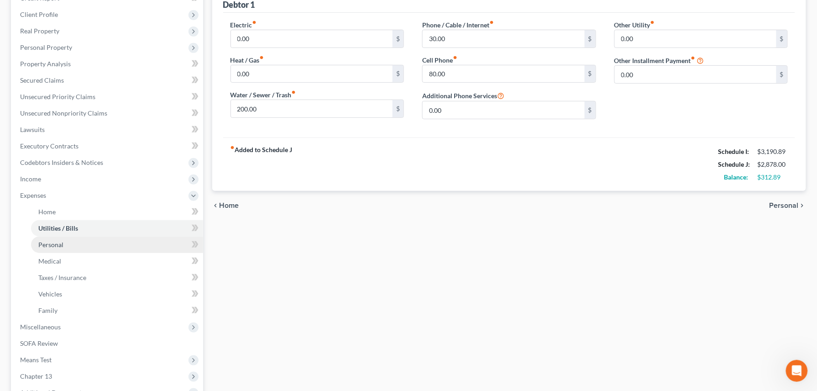
click at [54, 245] on span "Personal" at bounding box center [50, 245] width 25 height 8
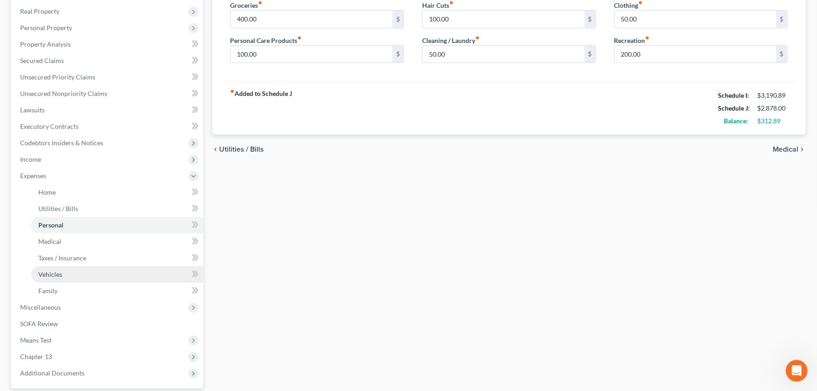
scroll to position [183, 0]
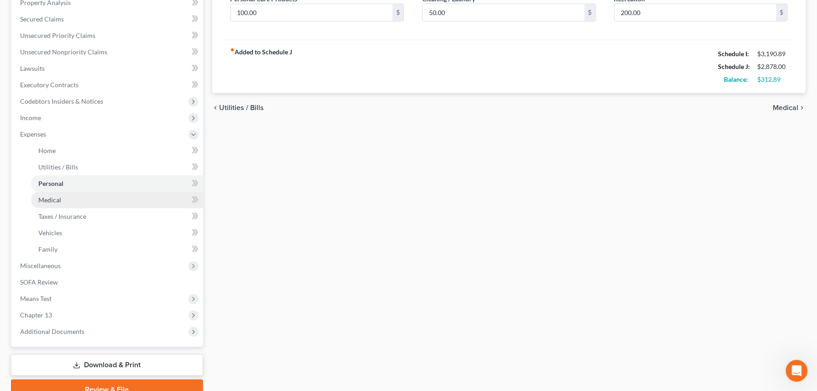
click at [49, 200] on span "Medical" at bounding box center [49, 200] width 23 height 8
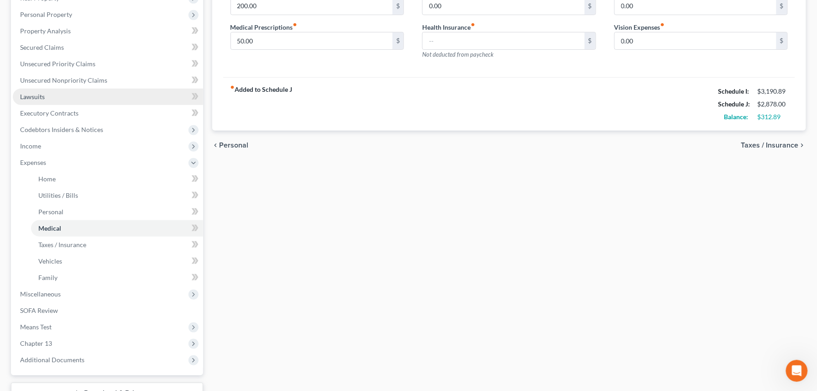
scroll to position [183, 0]
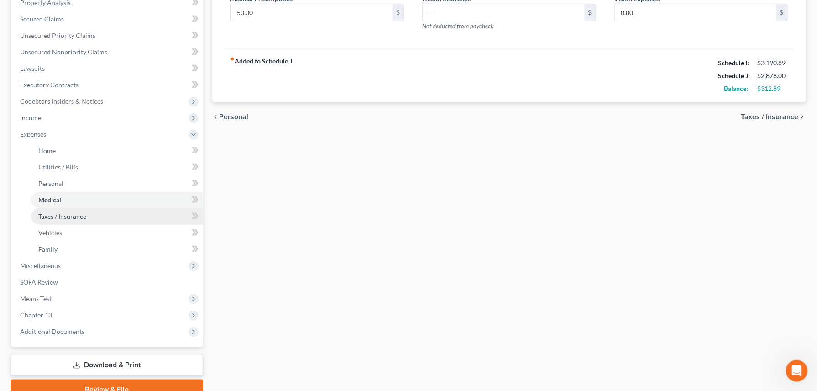
click at [53, 214] on span "Taxes / Insurance" at bounding box center [62, 216] width 48 height 8
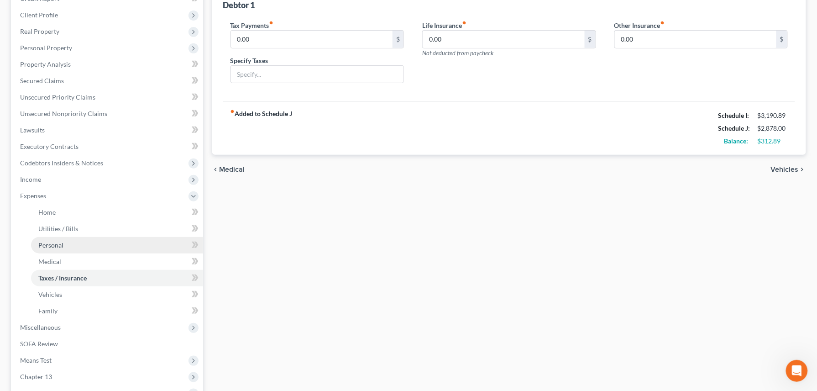
scroll to position [121, 0]
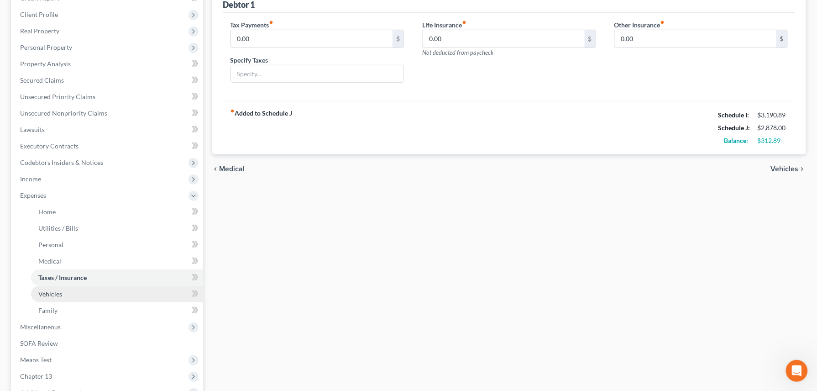
click at [56, 295] on span "Vehicles" at bounding box center [50, 294] width 24 height 8
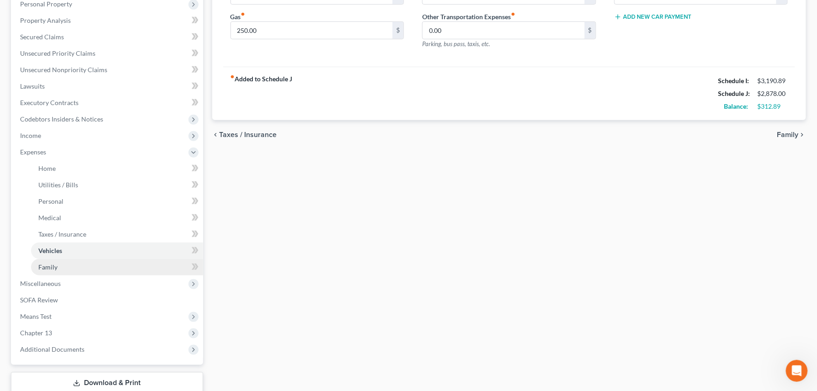
scroll to position [183, 0]
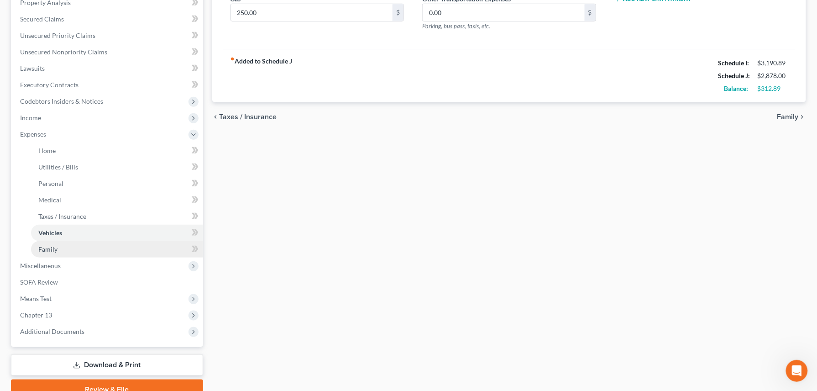
click at [50, 249] on span "Family" at bounding box center [47, 249] width 19 height 8
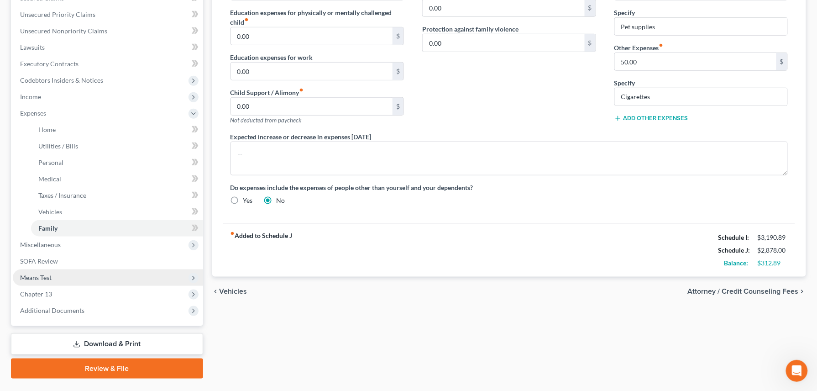
scroll to position [225, 0]
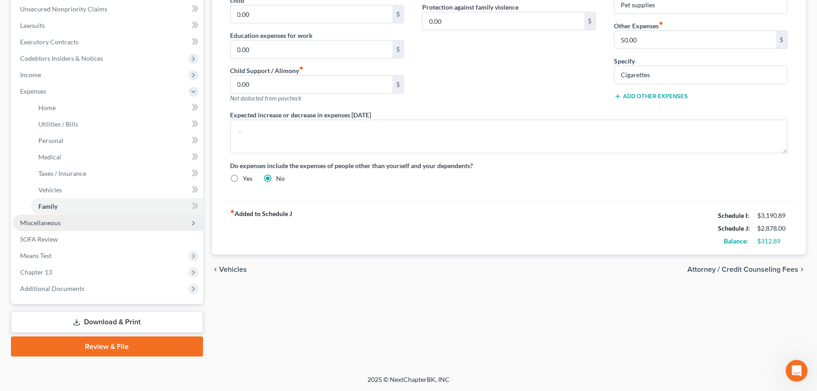
click at [39, 223] on span "Miscellaneous" at bounding box center [40, 223] width 41 height 8
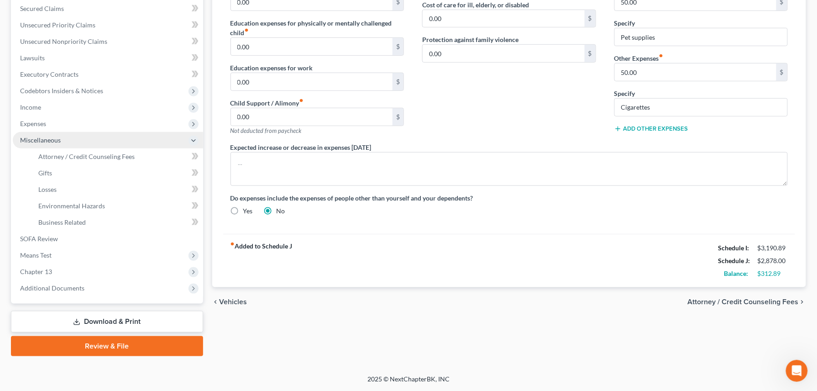
scroll to position [193, 0]
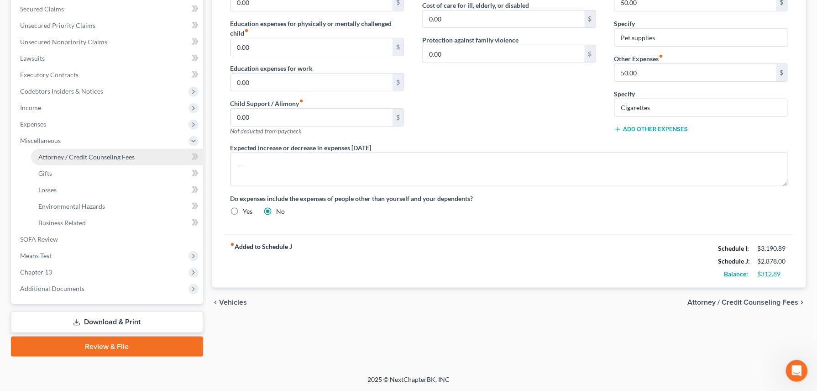
click at [69, 154] on span "Attorney / Credit Counseling Fees" at bounding box center [86, 157] width 96 height 8
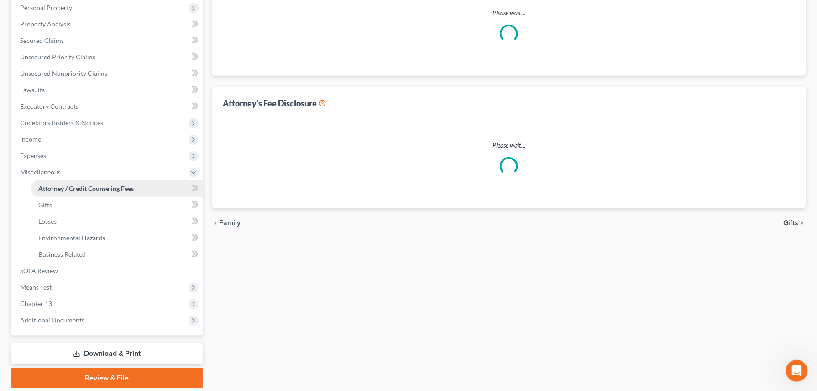
select select "1"
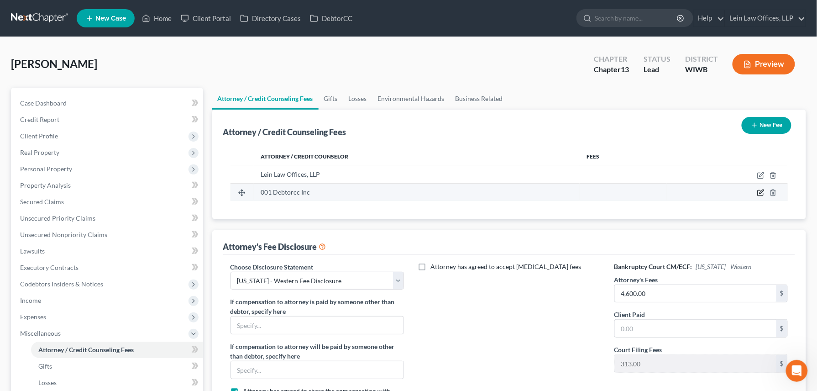
click at [760, 194] on icon "button" at bounding box center [761, 192] width 4 height 4
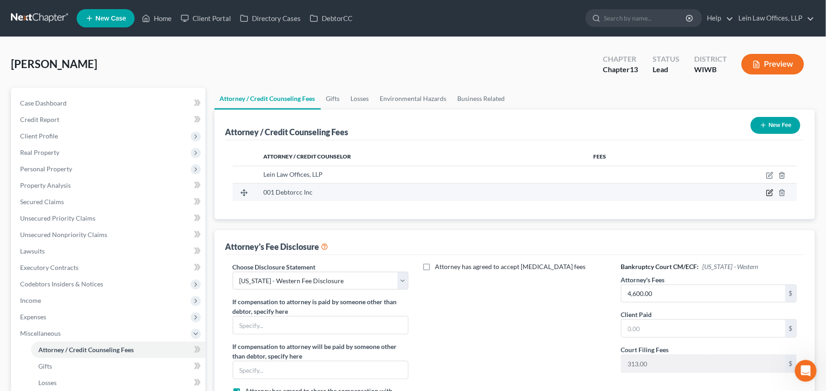
select select "33"
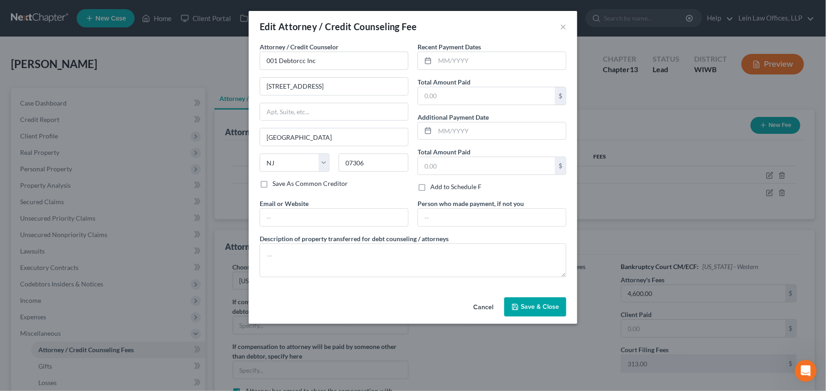
click at [540, 309] on span "Save & Close" at bounding box center [540, 307] width 38 height 8
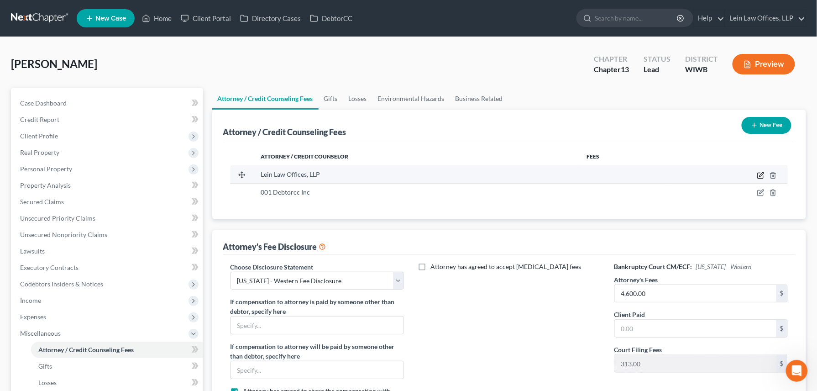
click at [760, 175] on icon "button" at bounding box center [760, 175] width 7 height 7
select select "52"
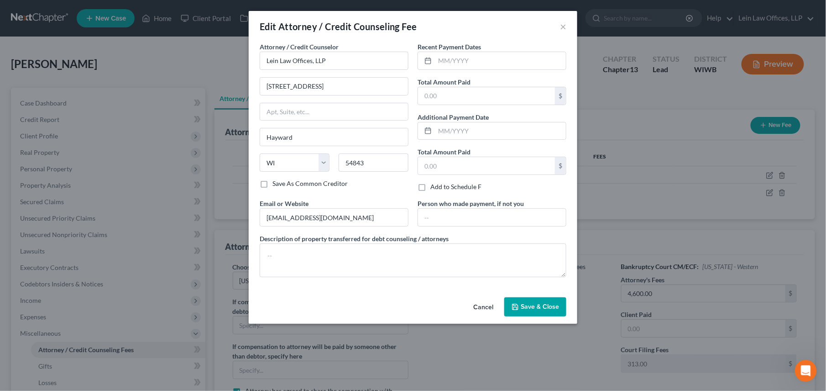
click at [528, 307] on span "Save & Close" at bounding box center [540, 307] width 38 height 8
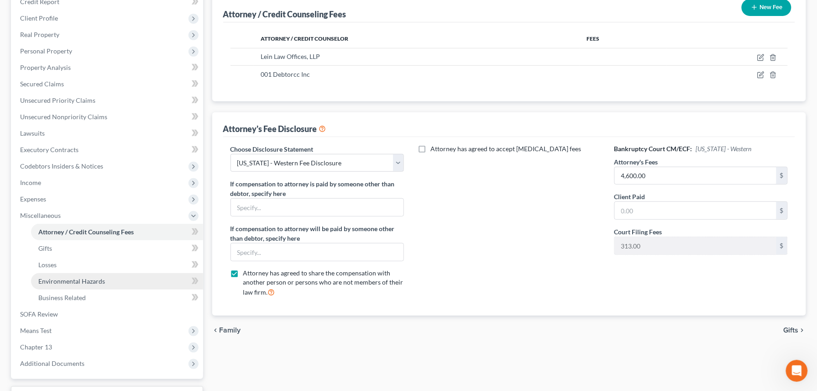
scroll to position [121, 0]
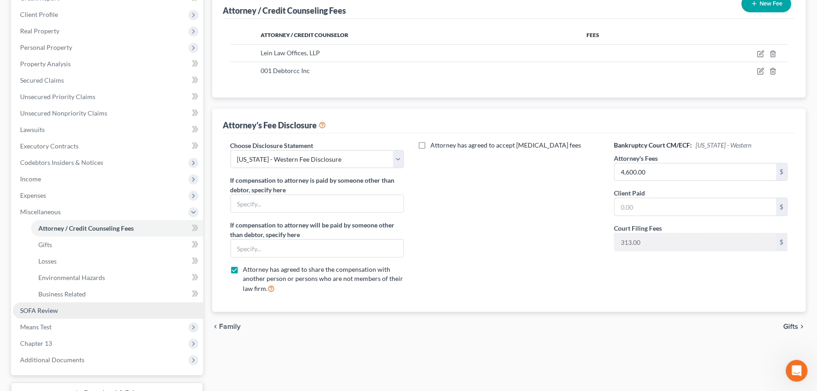
click at [50, 310] on span "SOFA Review" at bounding box center [39, 310] width 38 height 8
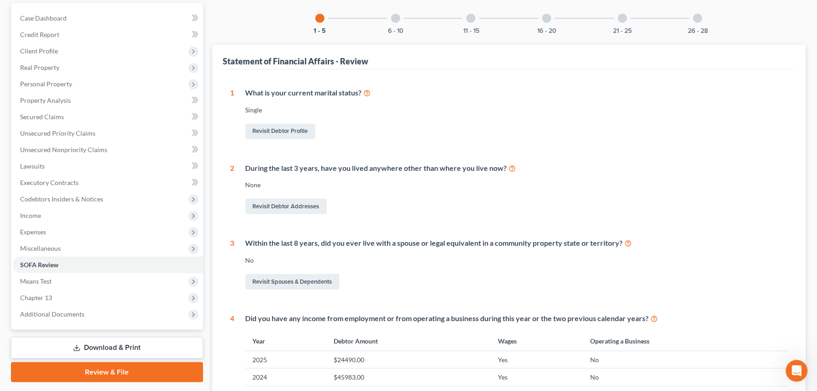
scroll to position [52, 0]
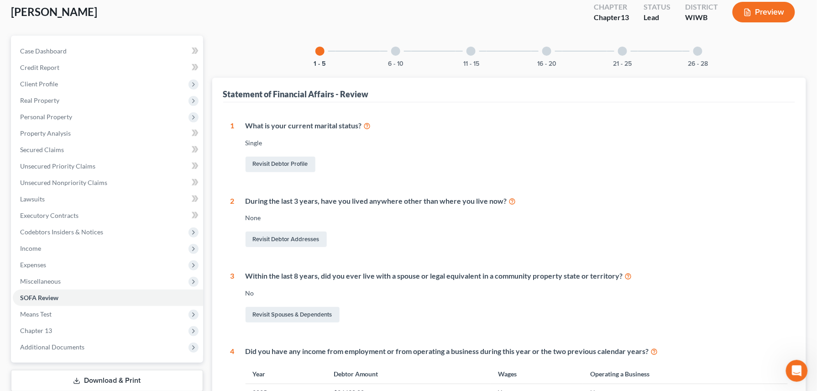
click at [397, 50] on div at bounding box center [395, 51] width 9 height 9
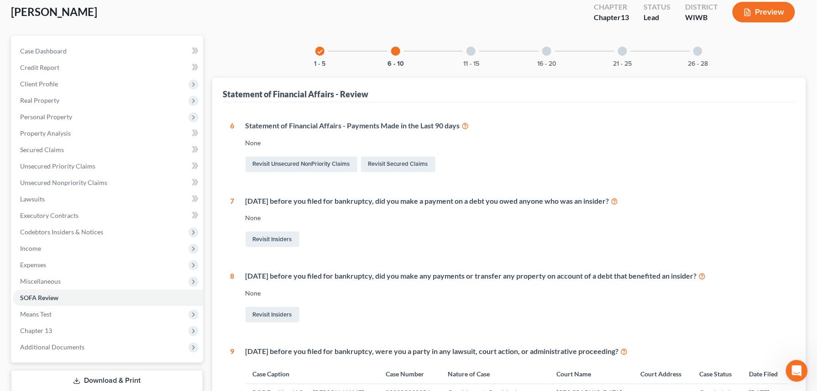
click at [473, 50] on div at bounding box center [470, 51] width 9 height 9
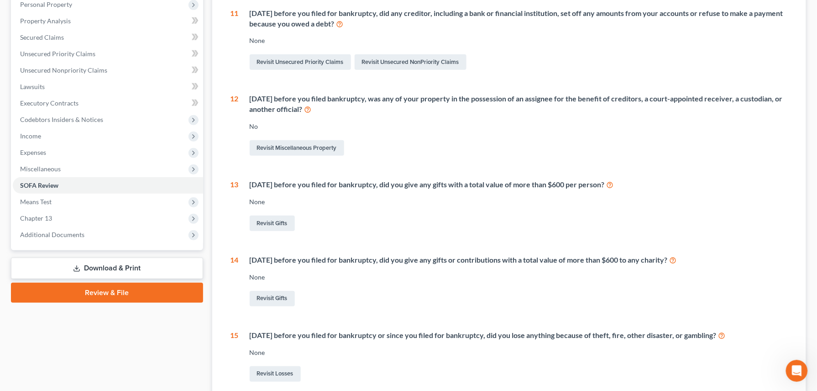
scroll to position [70, 0]
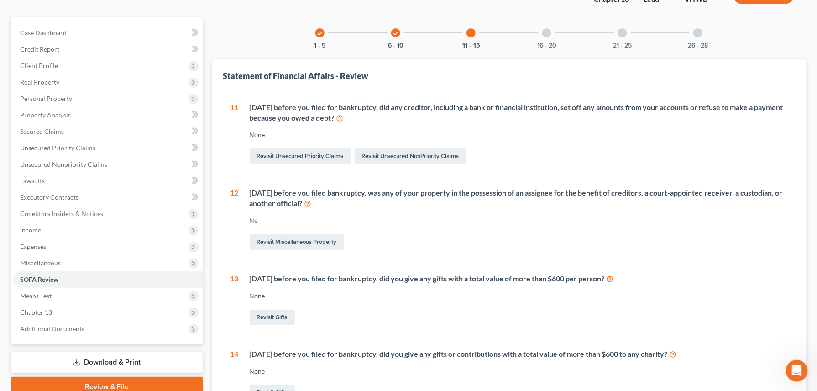
click at [546, 33] on div at bounding box center [546, 32] width 9 height 9
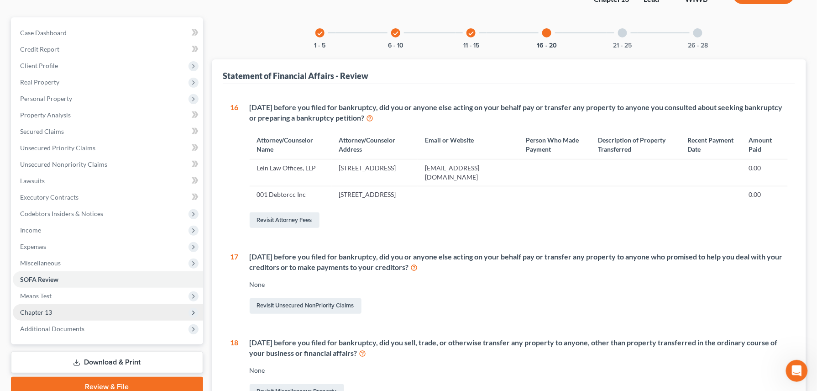
click at [42, 309] on span "Chapter 13" at bounding box center [36, 312] width 32 height 8
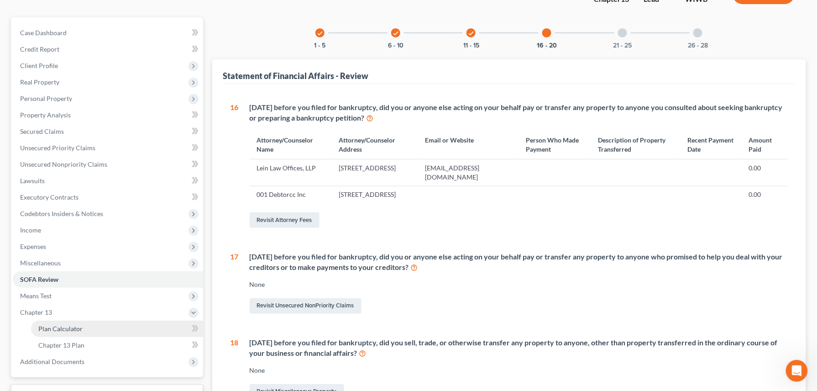
click at [59, 327] on span "Plan Calculator" at bounding box center [60, 328] width 44 height 8
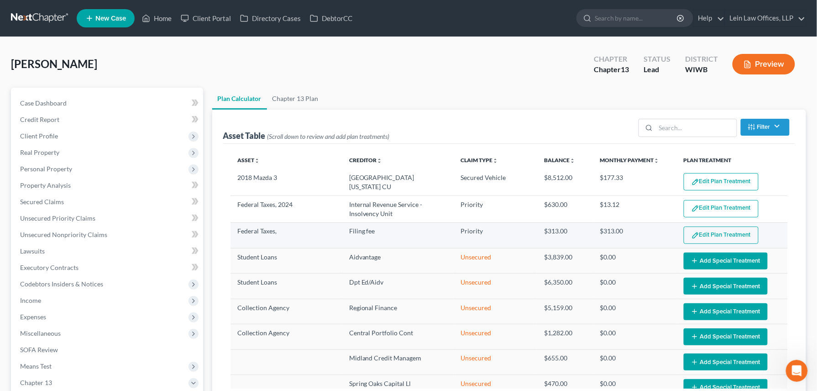
select select "47"
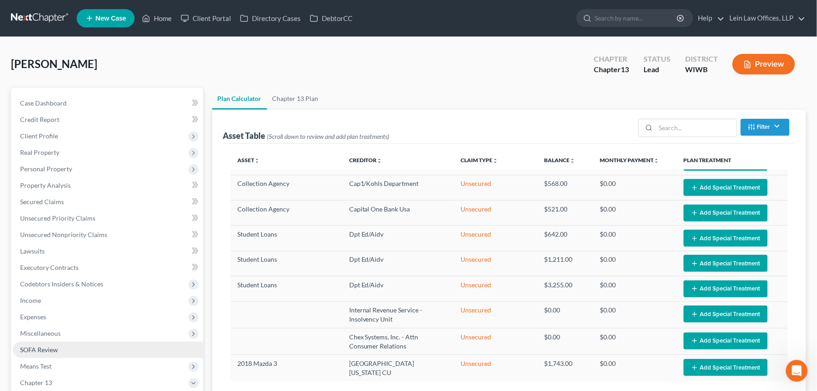
click at [45, 352] on link "SOFA Review" at bounding box center [108, 349] width 190 height 16
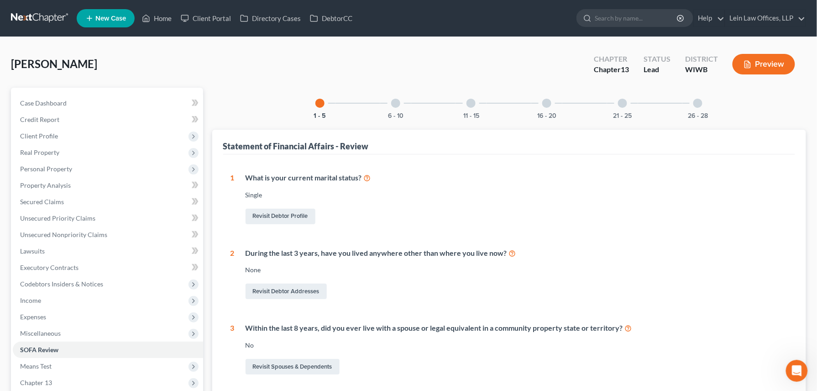
click at [474, 99] on div at bounding box center [470, 103] width 9 height 9
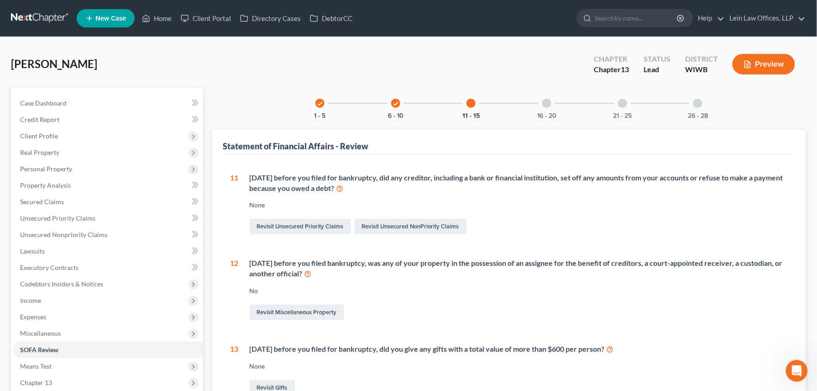
click at [545, 101] on div at bounding box center [546, 103] width 9 height 9
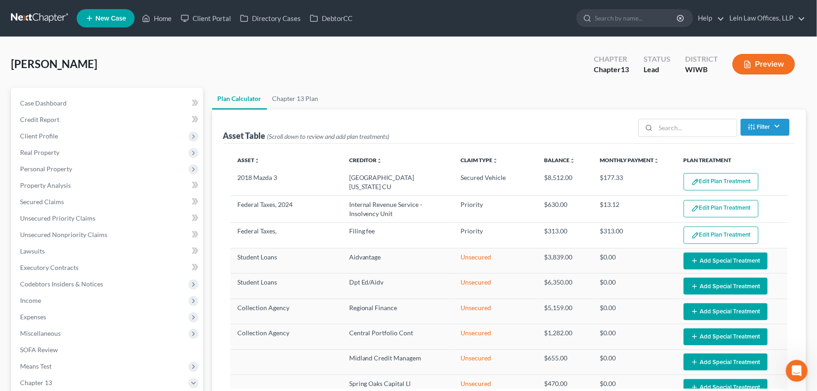
select select "47"
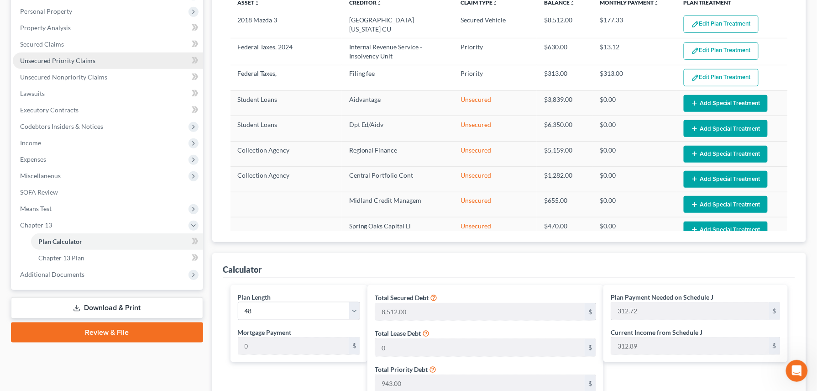
scroll to position [183, 0]
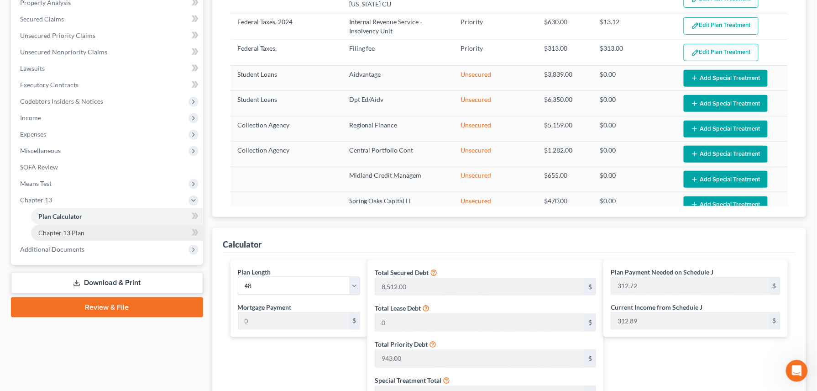
click at [77, 230] on span "Chapter 13 Plan" at bounding box center [61, 233] width 46 height 8
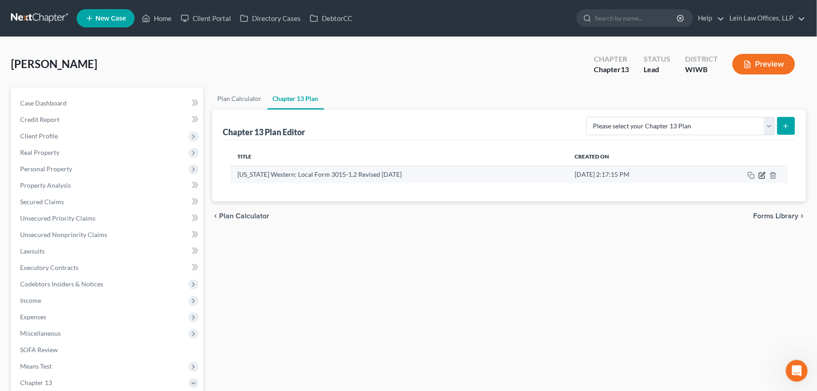
click at [762, 176] on icon "button" at bounding box center [761, 175] width 7 height 7
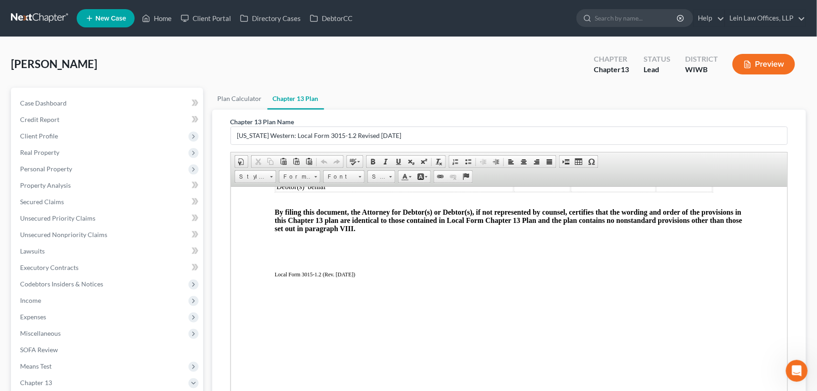
scroll to position [2118, 0]
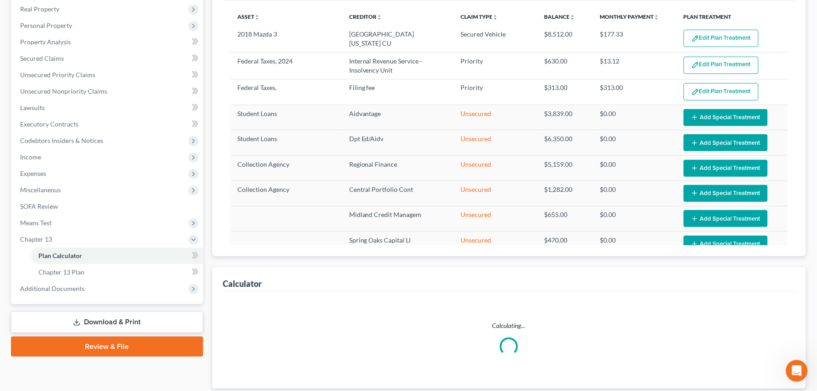
scroll to position [183, 0]
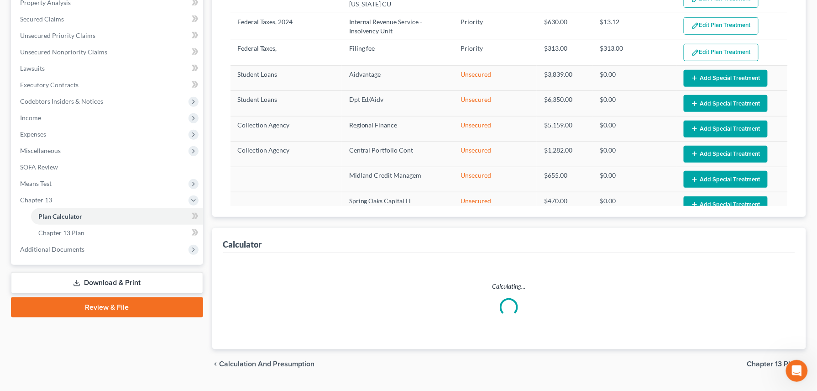
select select "47"
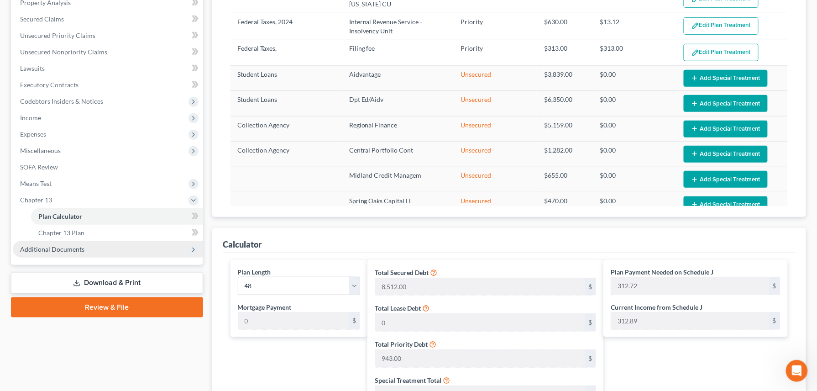
click at [48, 250] on span "Additional Documents" at bounding box center [52, 249] width 64 height 8
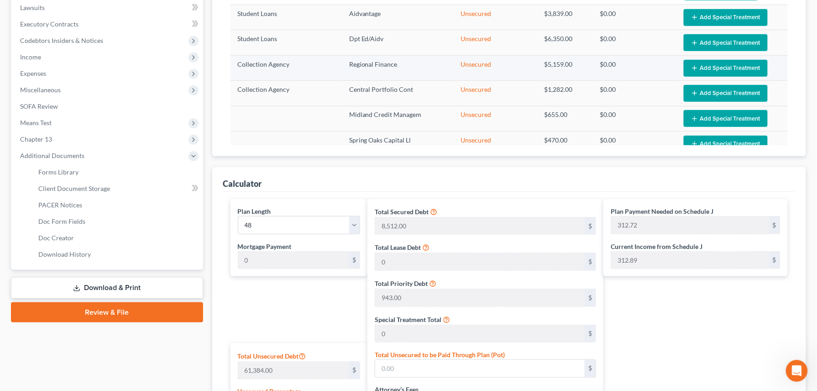
scroll to position [0, 0]
